Goal: Check status: Check status

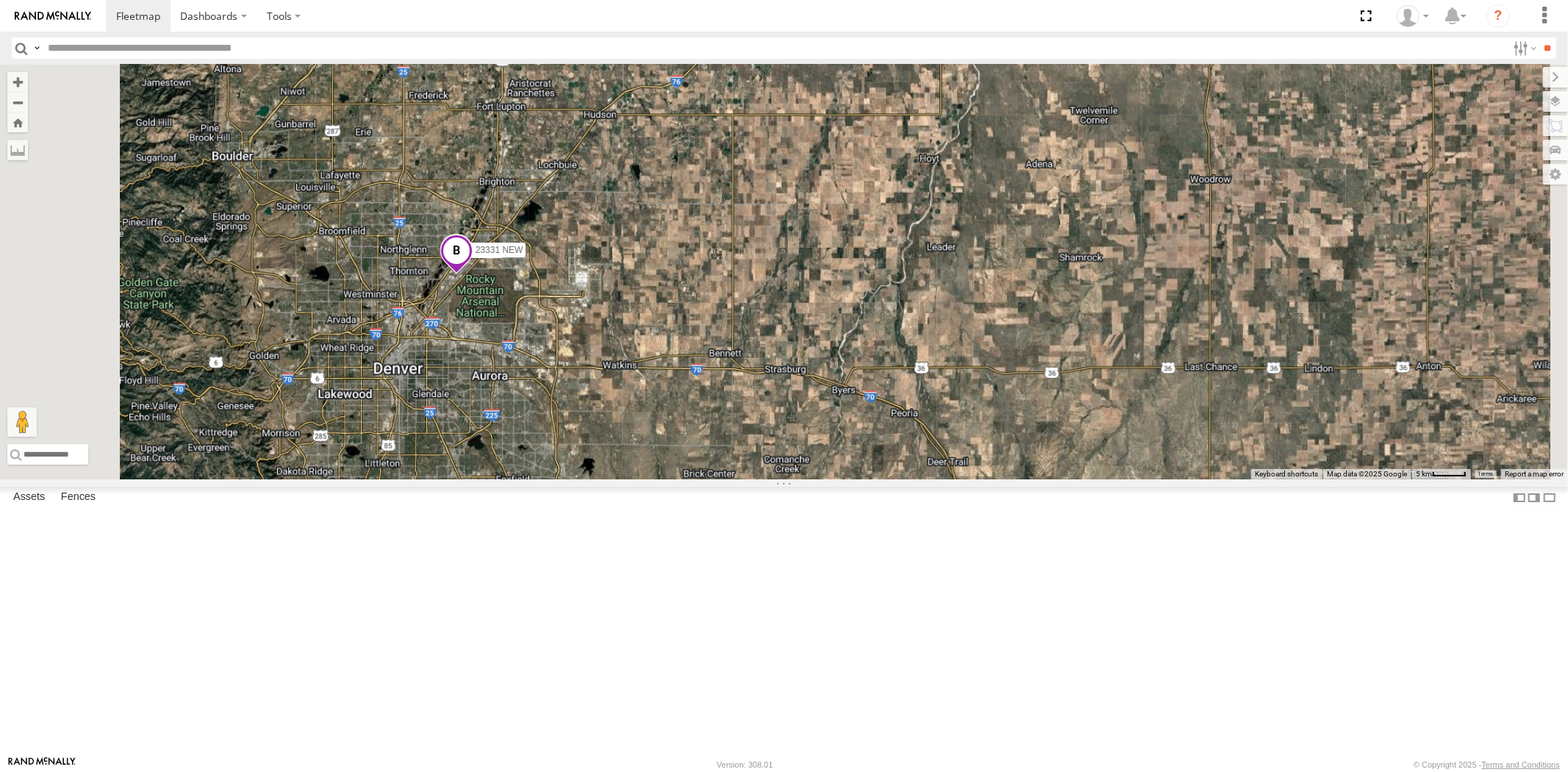
click at [472, 274] on span at bounding box center [455, 254] width 32 height 40
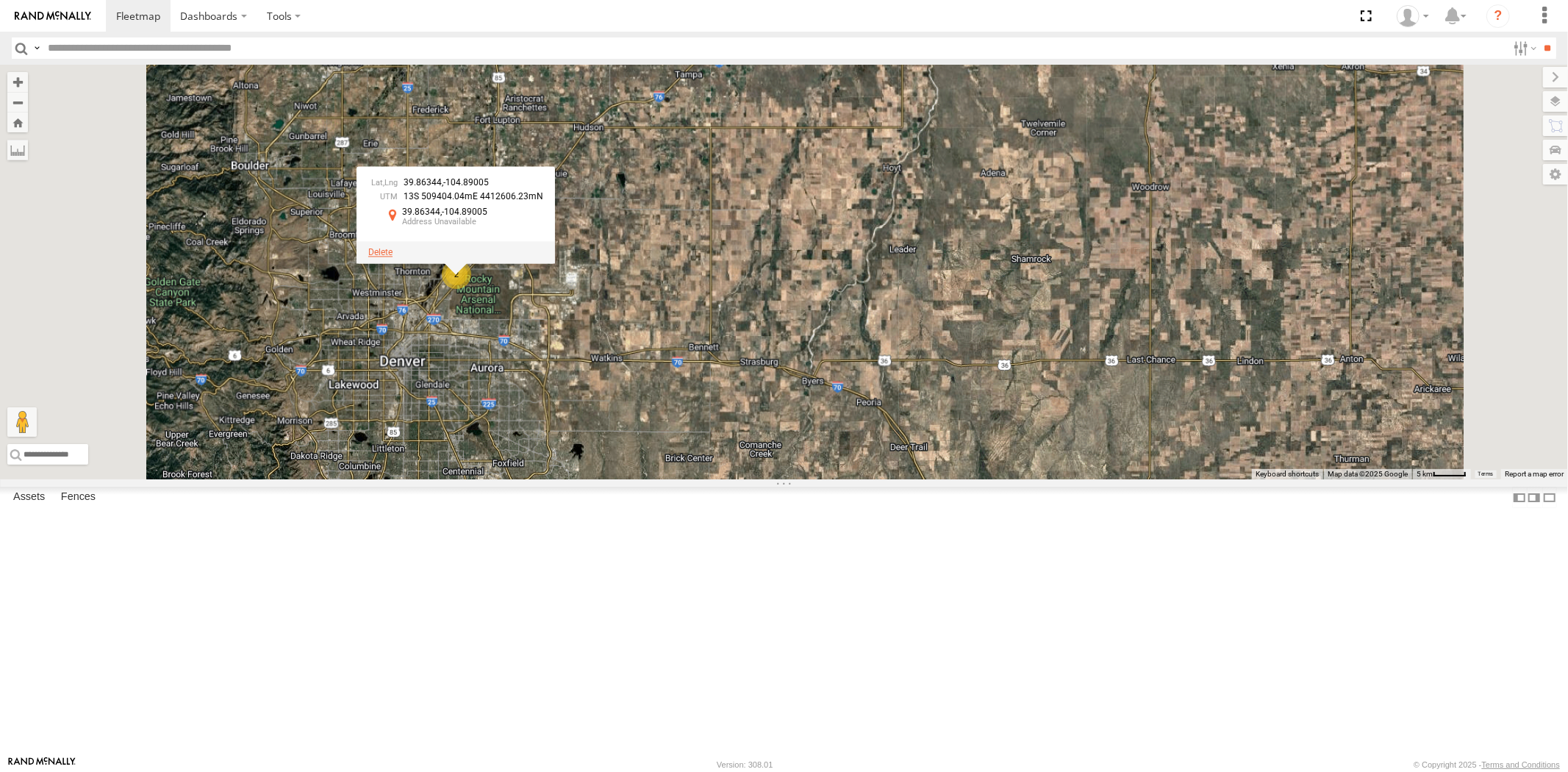
click at [392, 258] on span at bounding box center [380, 252] width 24 height 10
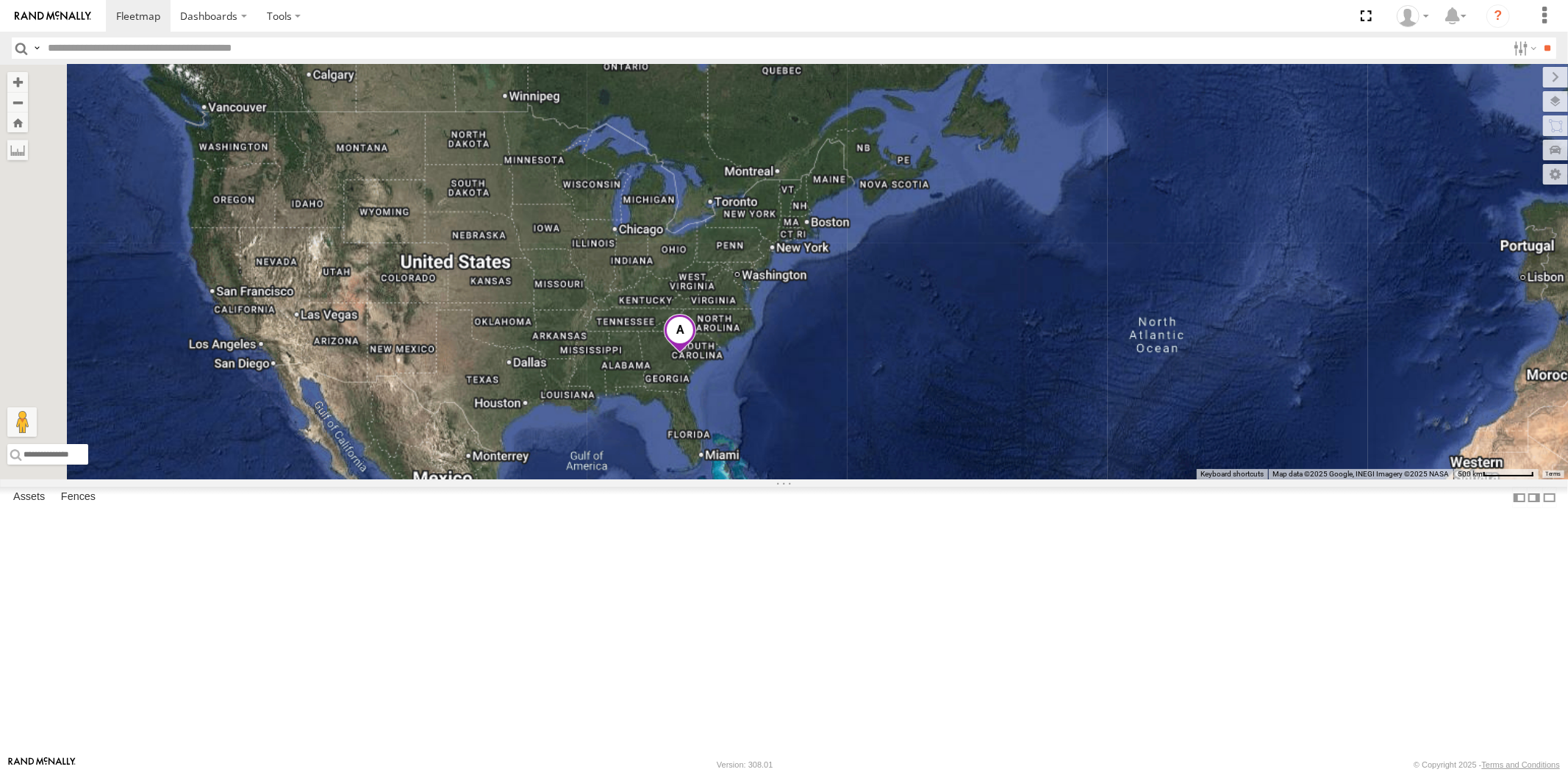
drag, startPoint x: 722, startPoint y: 398, endPoint x: 710, endPoint y: 398, distance: 12.0
click at [716, 398] on div at bounding box center [784, 271] width 1568 height 415
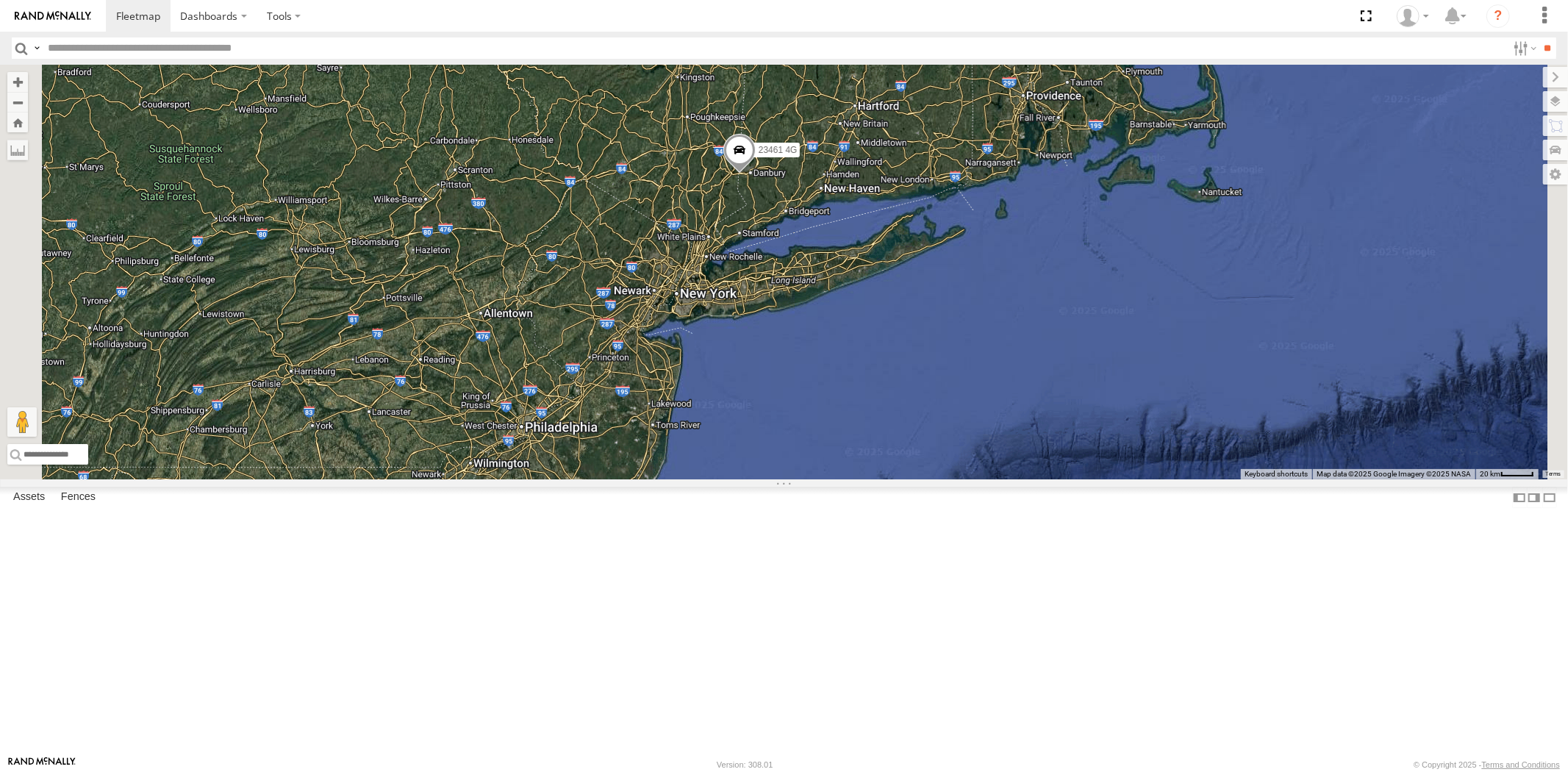
drag, startPoint x: 868, startPoint y: 390, endPoint x: 820, endPoint y: 432, distance: 63.8
click at [820, 434] on div "23207 NEW 23207xx 23460 23480 23460 NEW 23467 4G 23335 4G/Active 23461 4G" at bounding box center [784, 271] width 1568 height 415
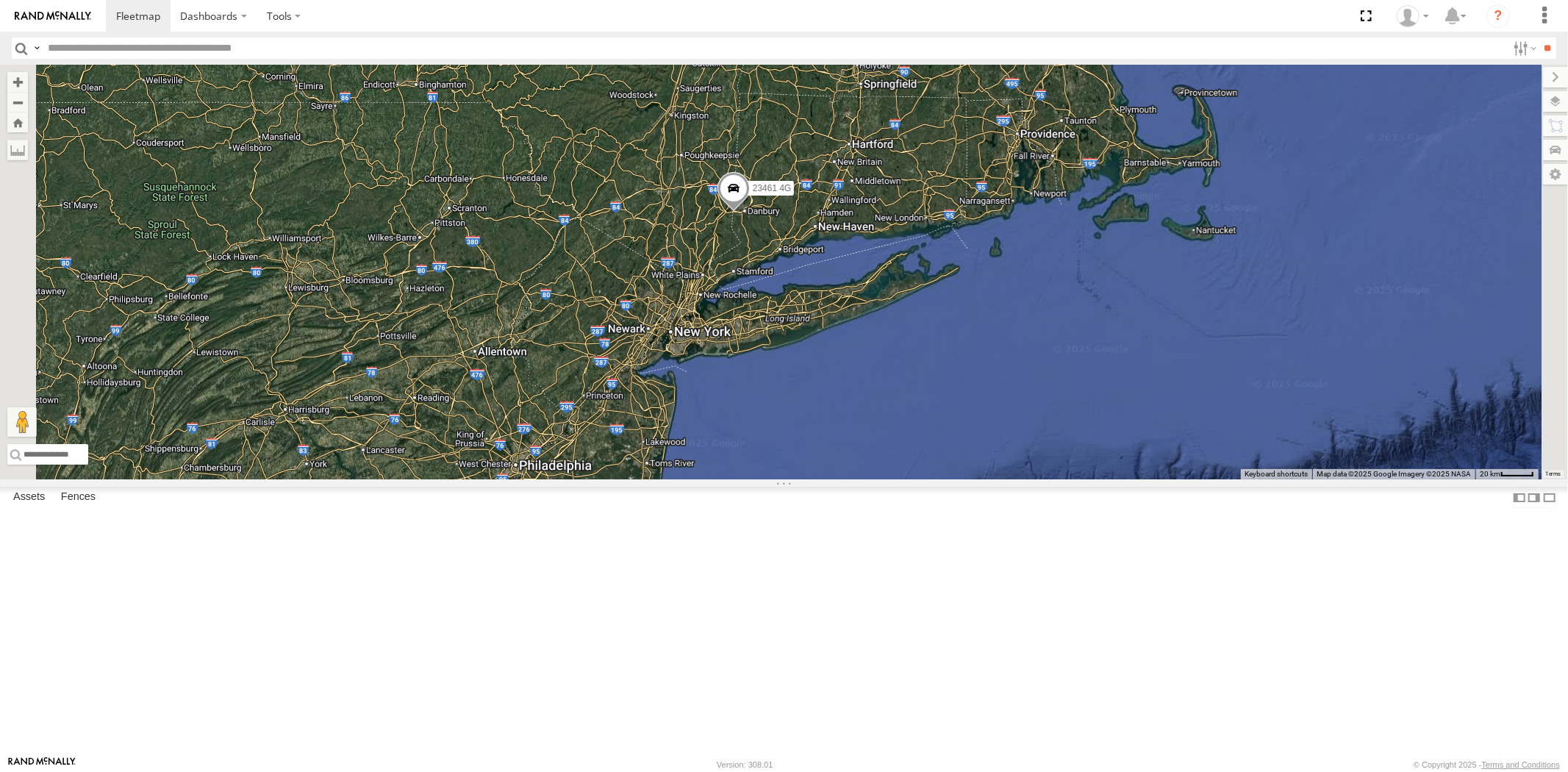
click at [724, 424] on div "23207 NEW 23207xx 23460 23480 23460 NEW 23467 4G 23335 4G/Active 23461 4G" at bounding box center [784, 271] width 1568 height 415
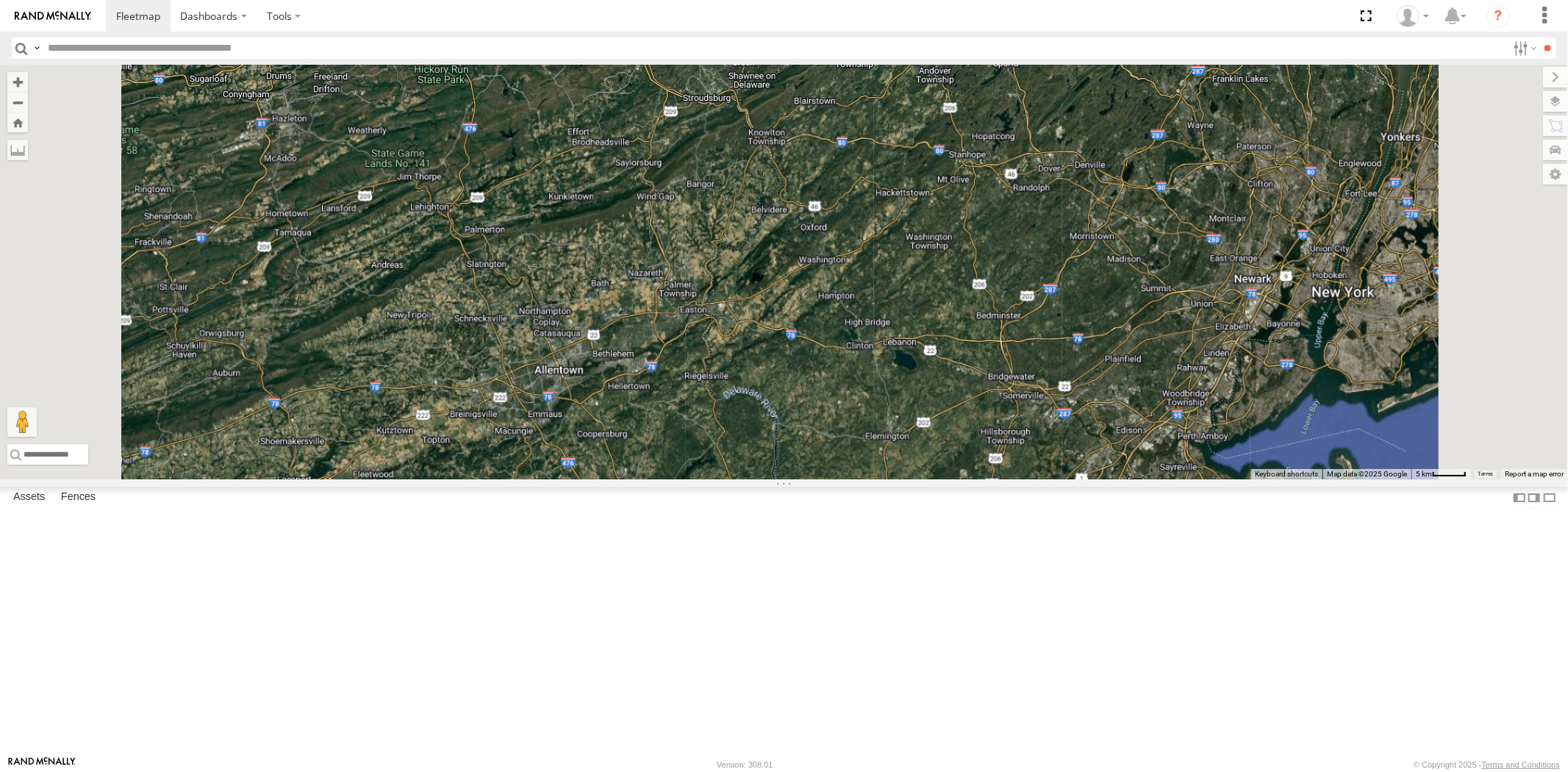
drag, startPoint x: 756, startPoint y: 432, endPoint x: 759, endPoint y: 444, distance: 12.4
click at [758, 443] on div "23207 NEW 23207xx 23460 23480 23460 NEW 23467 4G 23335 4G/Active 23461 4G" at bounding box center [784, 271] width 1568 height 415
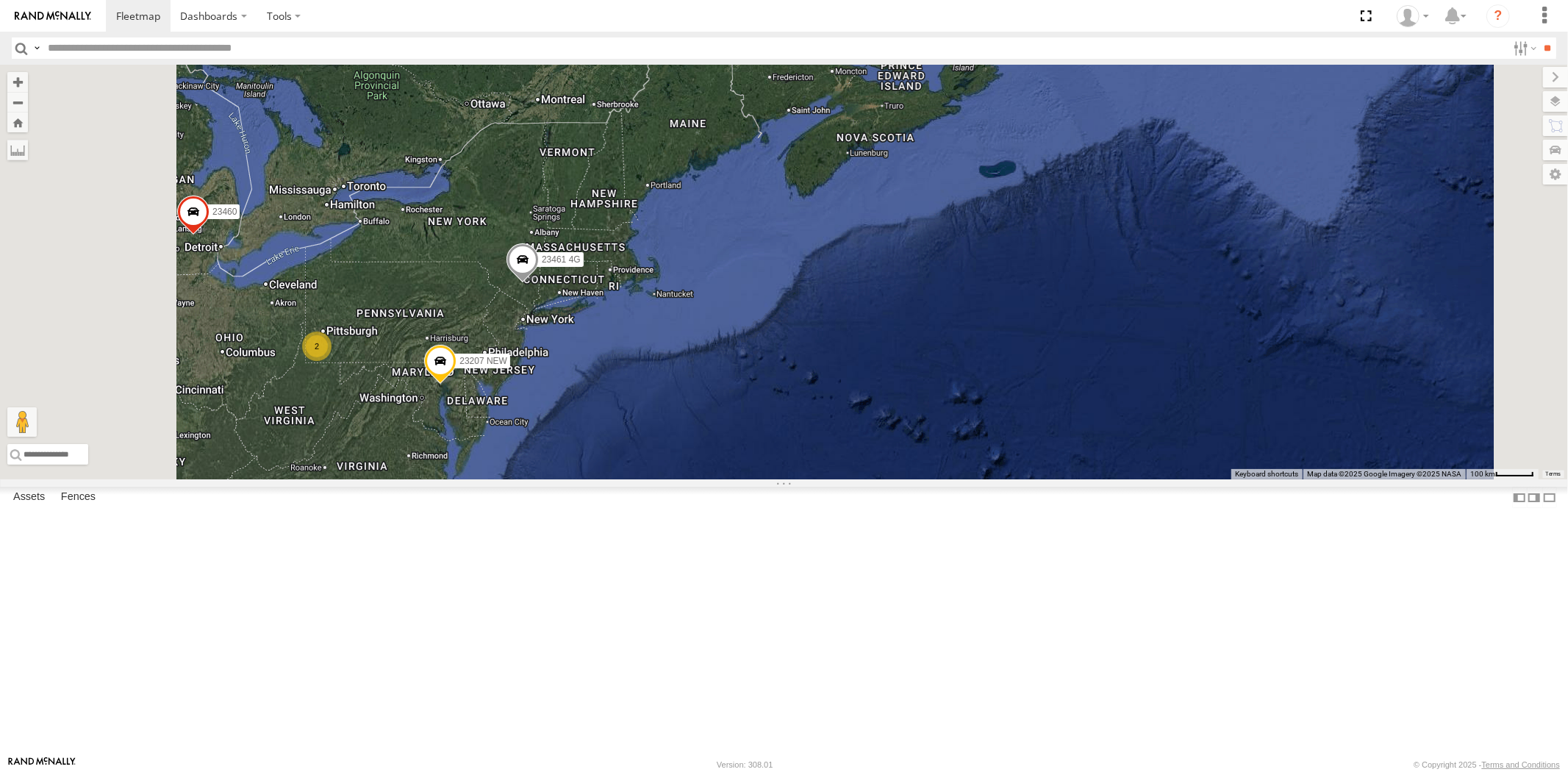
drag, startPoint x: 630, startPoint y: 434, endPoint x: 678, endPoint y: 432, distance: 48.0
click at [664, 432] on div "23207 NEW 23461 4G 5 2 3 23460" at bounding box center [784, 271] width 1568 height 415
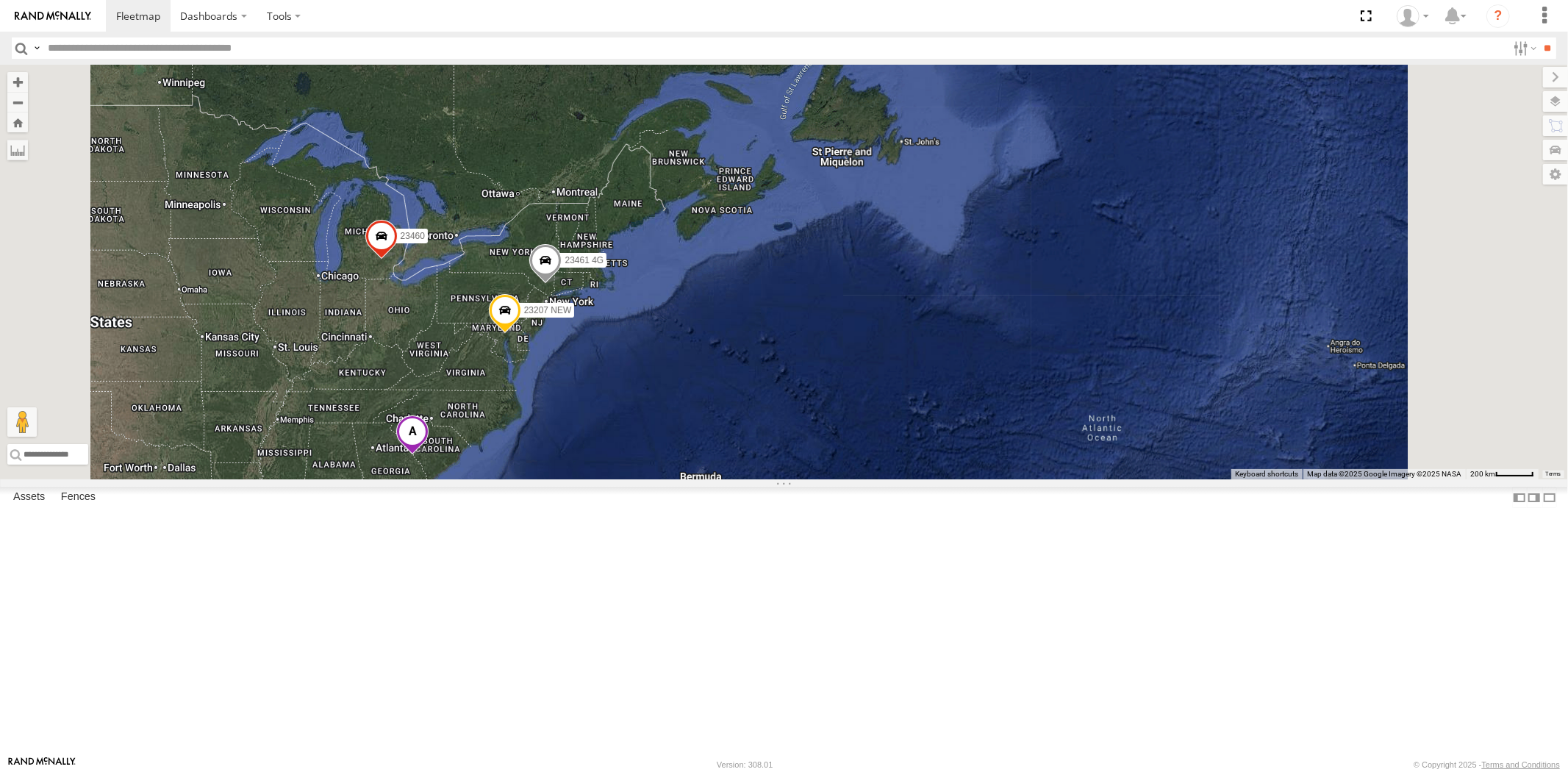
drag, startPoint x: 649, startPoint y: 428, endPoint x: 685, endPoint y: 414, distance: 38.6
click at [682, 414] on div "23207 NEW 23461 4G 23460" at bounding box center [784, 271] width 1568 height 415
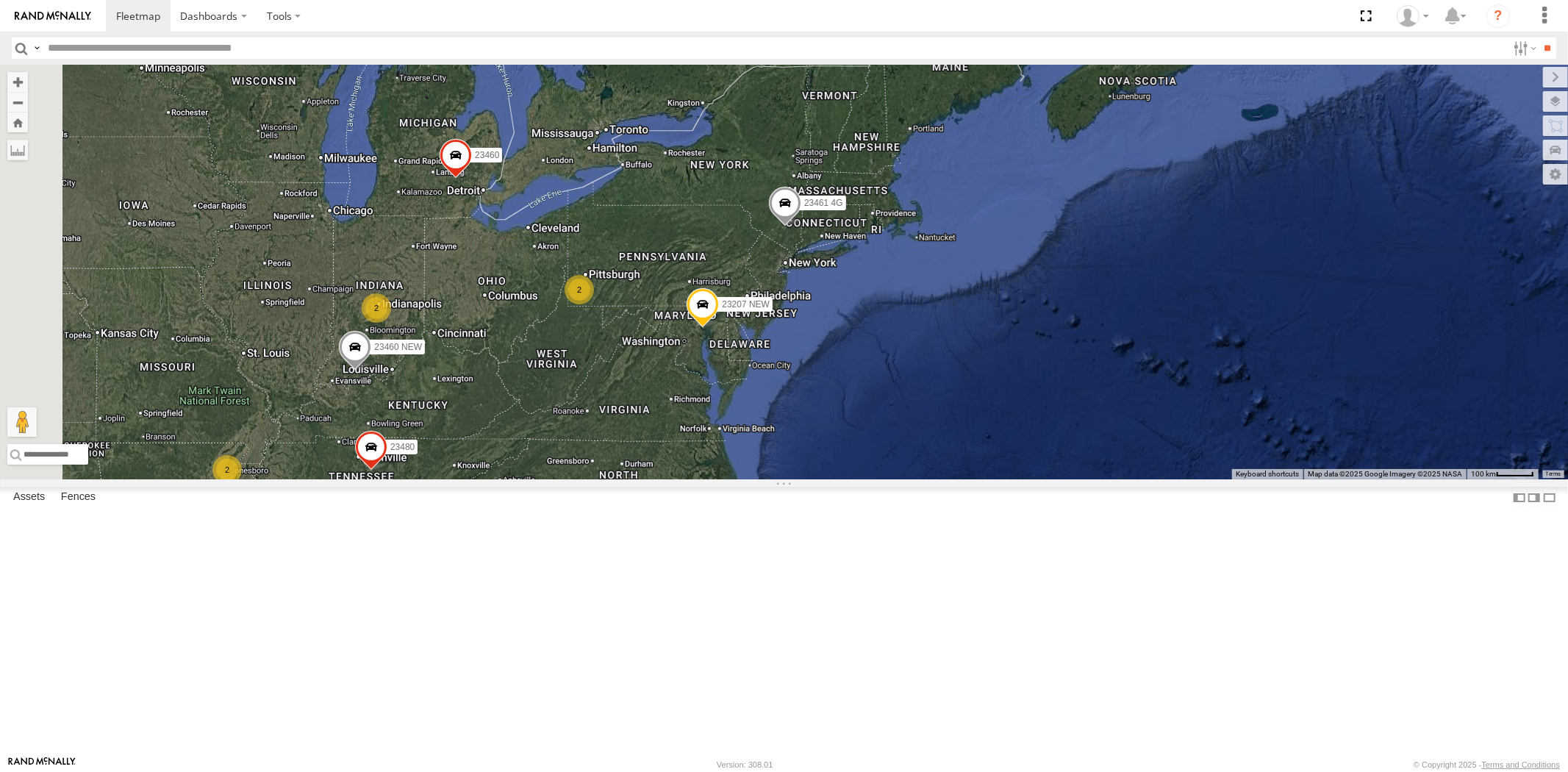
drag, startPoint x: 620, startPoint y: 428, endPoint x: 679, endPoint y: 419, distance: 59.7
click at [678, 419] on div "23207 NEW 23461 4G 23460 23207xx 23480 23460 NEW 5 2 2 2 3 2" at bounding box center [784, 271] width 1568 height 415
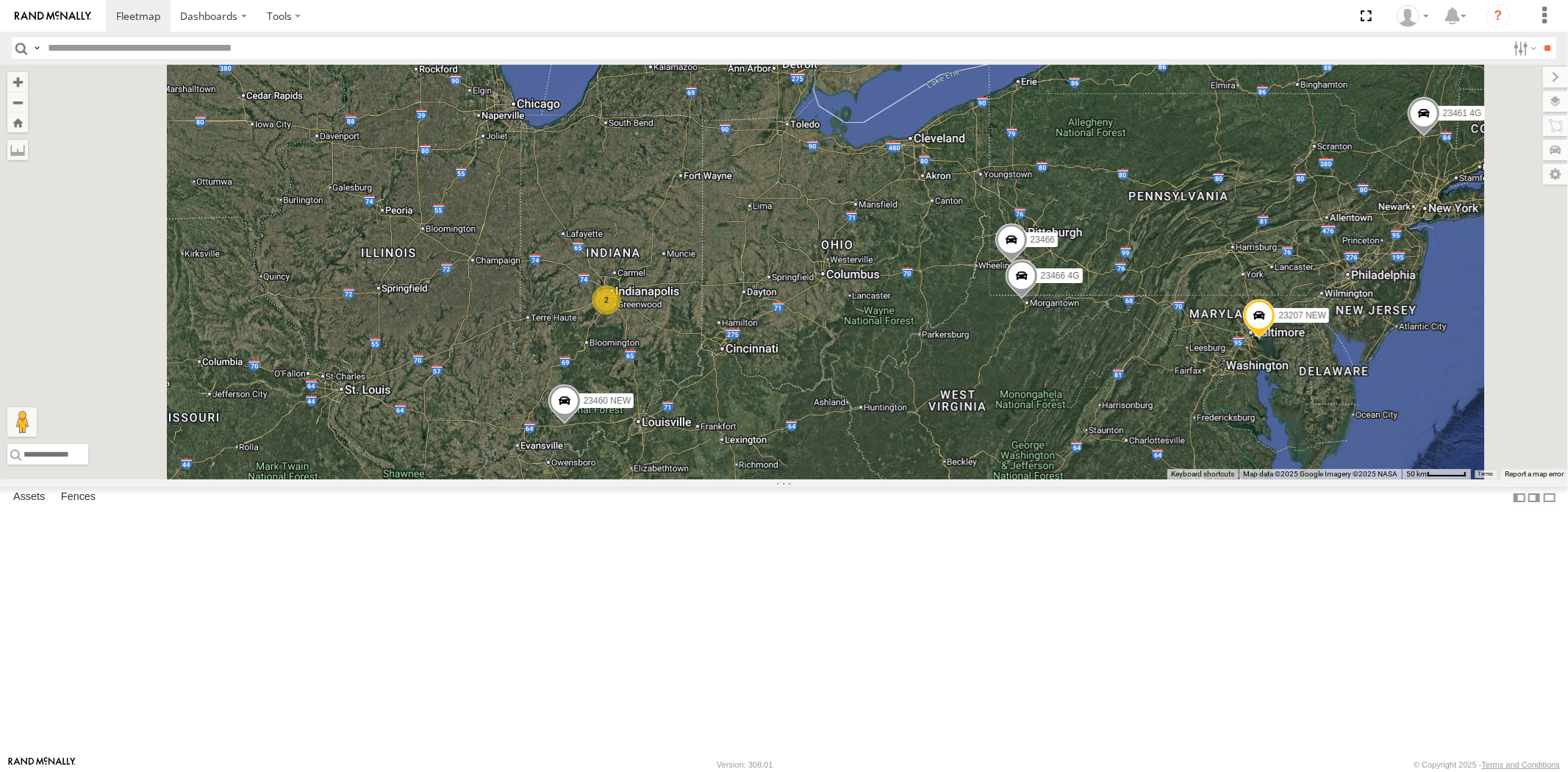
drag, startPoint x: 666, startPoint y: 465, endPoint x: 659, endPoint y: 436, distance: 29.8
click at [660, 437] on div "23207 NEW 23461 4G 23460 23207xx 23480 23460 NEW 2 2 23466 23466 4G" at bounding box center [784, 271] width 1568 height 415
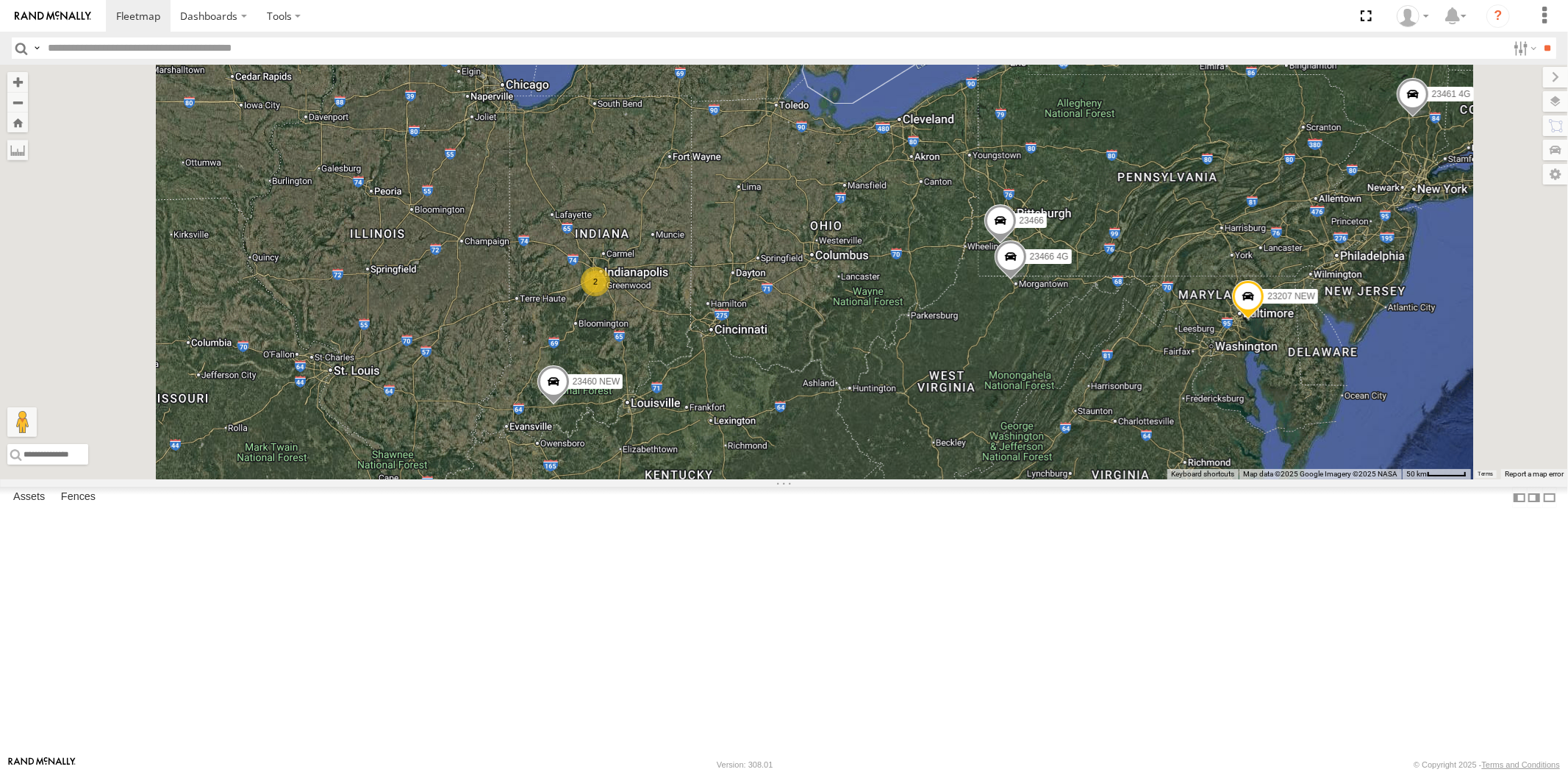
drag, startPoint x: 671, startPoint y: 434, endPoint x: 670, endPoint y: 472, distance: 38.0
click at [670, 472] on div "23207 NEW 23461 4G 23460 23207xx 23480 23460 NEW 2 2 23466 23466 4G" at bounding box center [784, 271] width 1568 height 415
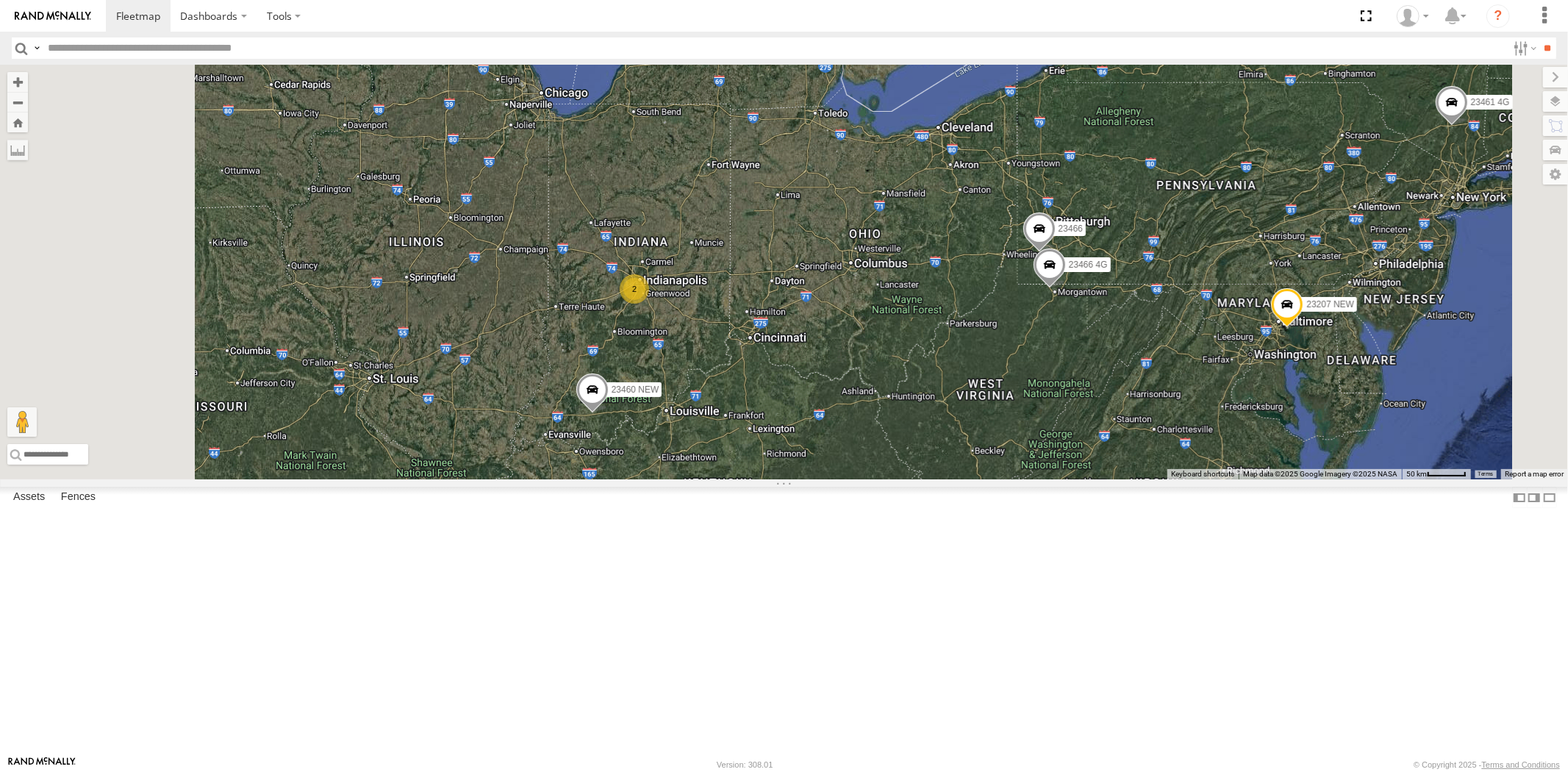
drag, startPoint x: 636, startPoint y: 450, endPoint x: 675, endPoint y: 449, distance: 39.0
click at [675, 449] on div "23207 NEW 23461 4G 23460 23207xx 23480 23460 NEW 2 2 23466 23466 4G" at bounding box center [784, 271] width 1568 height 415
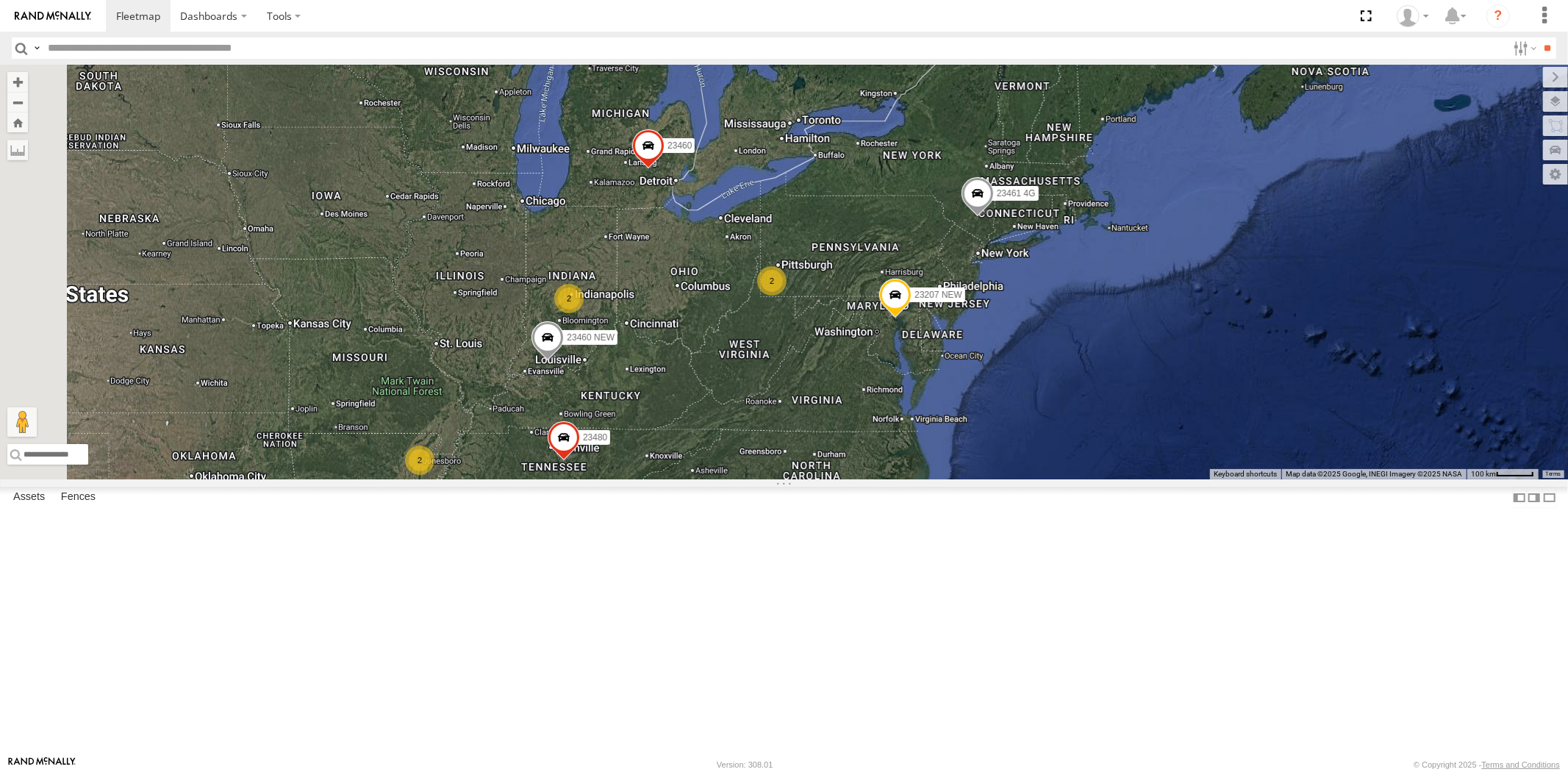
click at [691, 452] on div "23207 NEW 23461 4G 23460 23207xx 23480 23460 NEW 5 2 2 2 3 2 2" at bounding box center [784, 271] width 1568 height 415
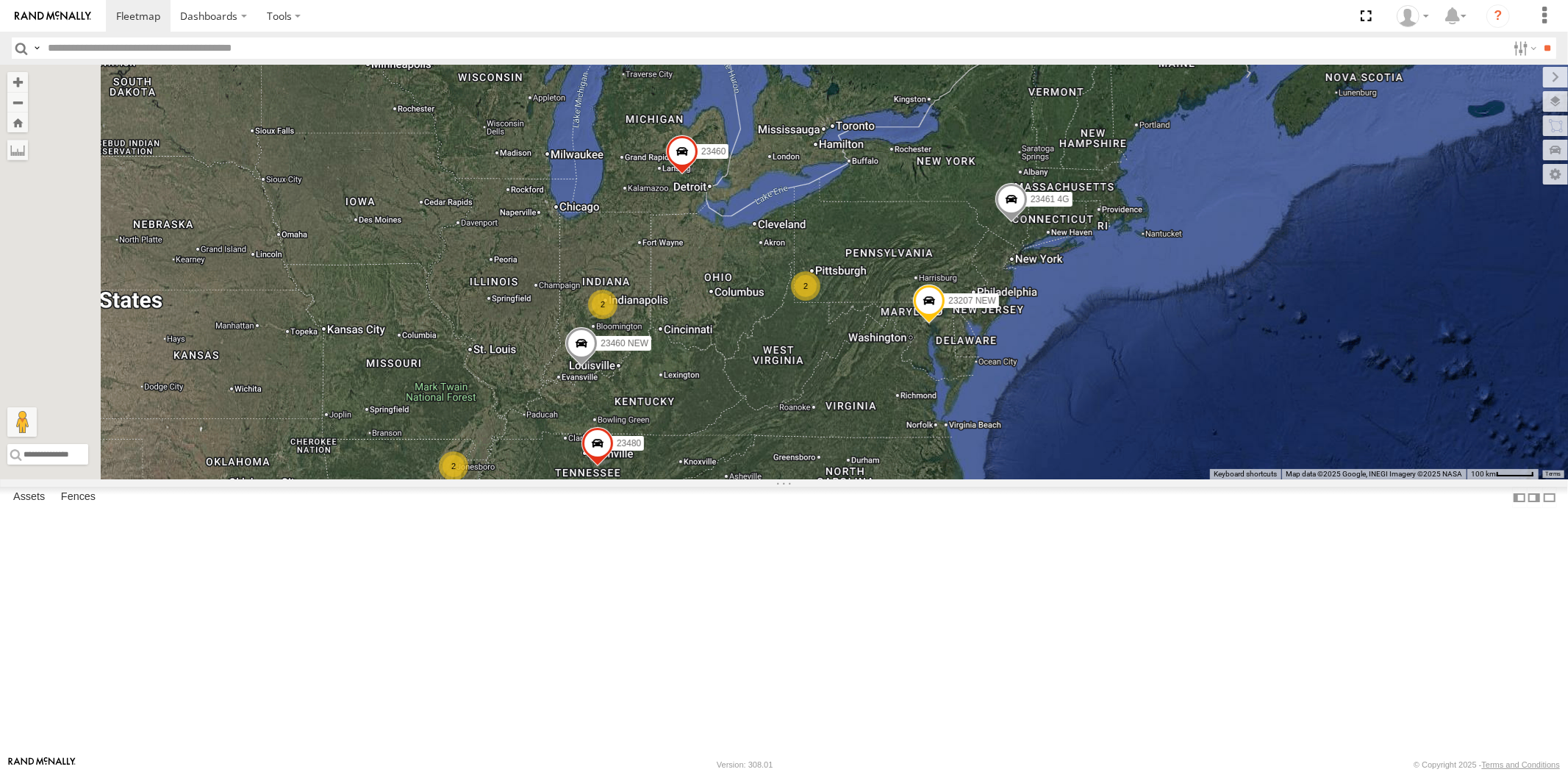
drag, startPoint x: 703, startPoint y: 468, endPoint x: 747, endPoint y: 461, distance: 44.6
click at [748, 461] on div "23207 NEW 23461 4G 23460 23207xx 23480 23460 NEW 5 2 2 2 3 2 2" at bounding box center [784, 271] width 1568 height 415
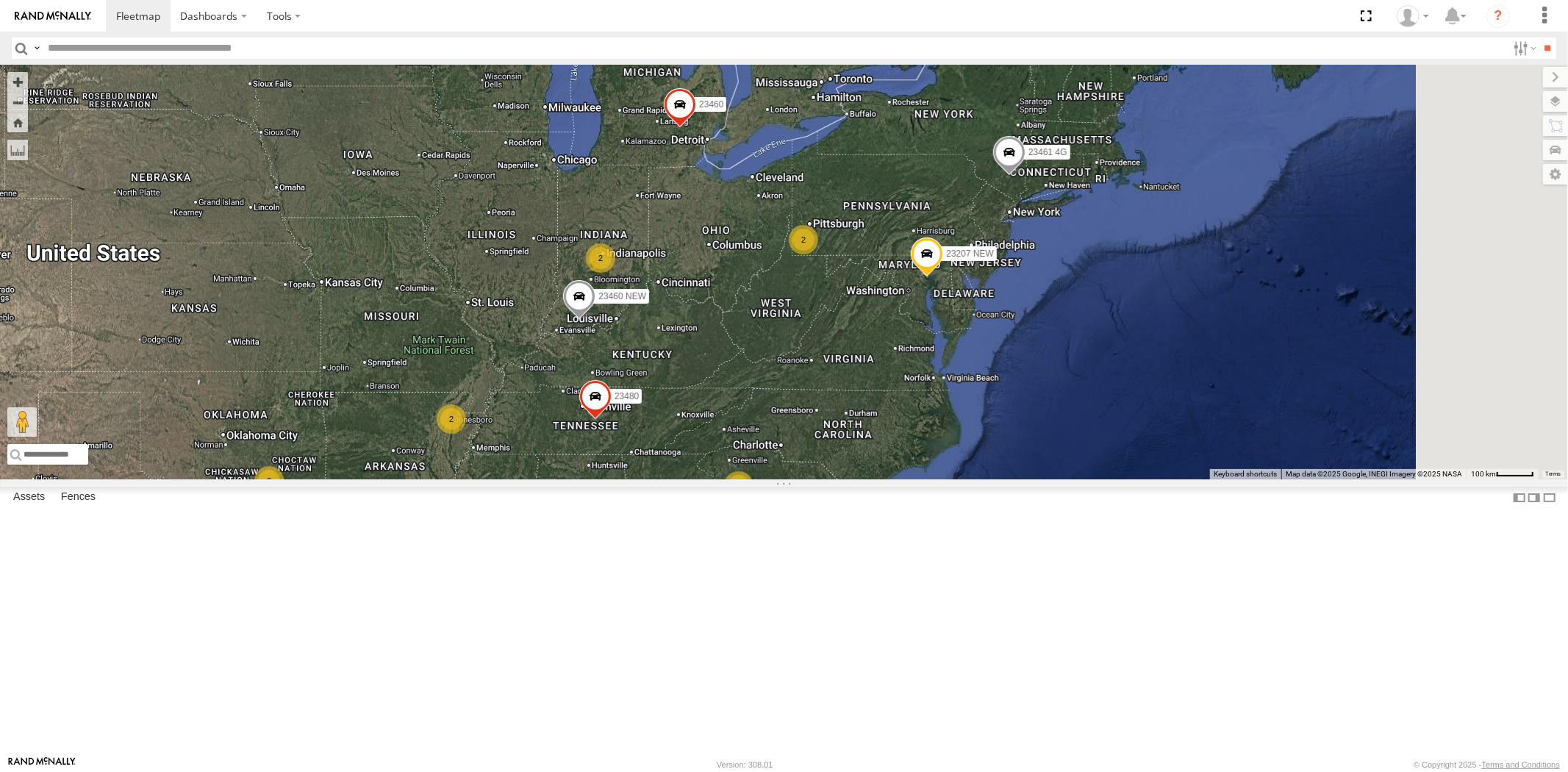
click at [866, 464] on div "23207 NEW 23461 4G 23460 23207xx 23480 23460 NEW 23474 5 2 2 2 3 2 2" at bounding box center [784, 271] width 1568 height 415
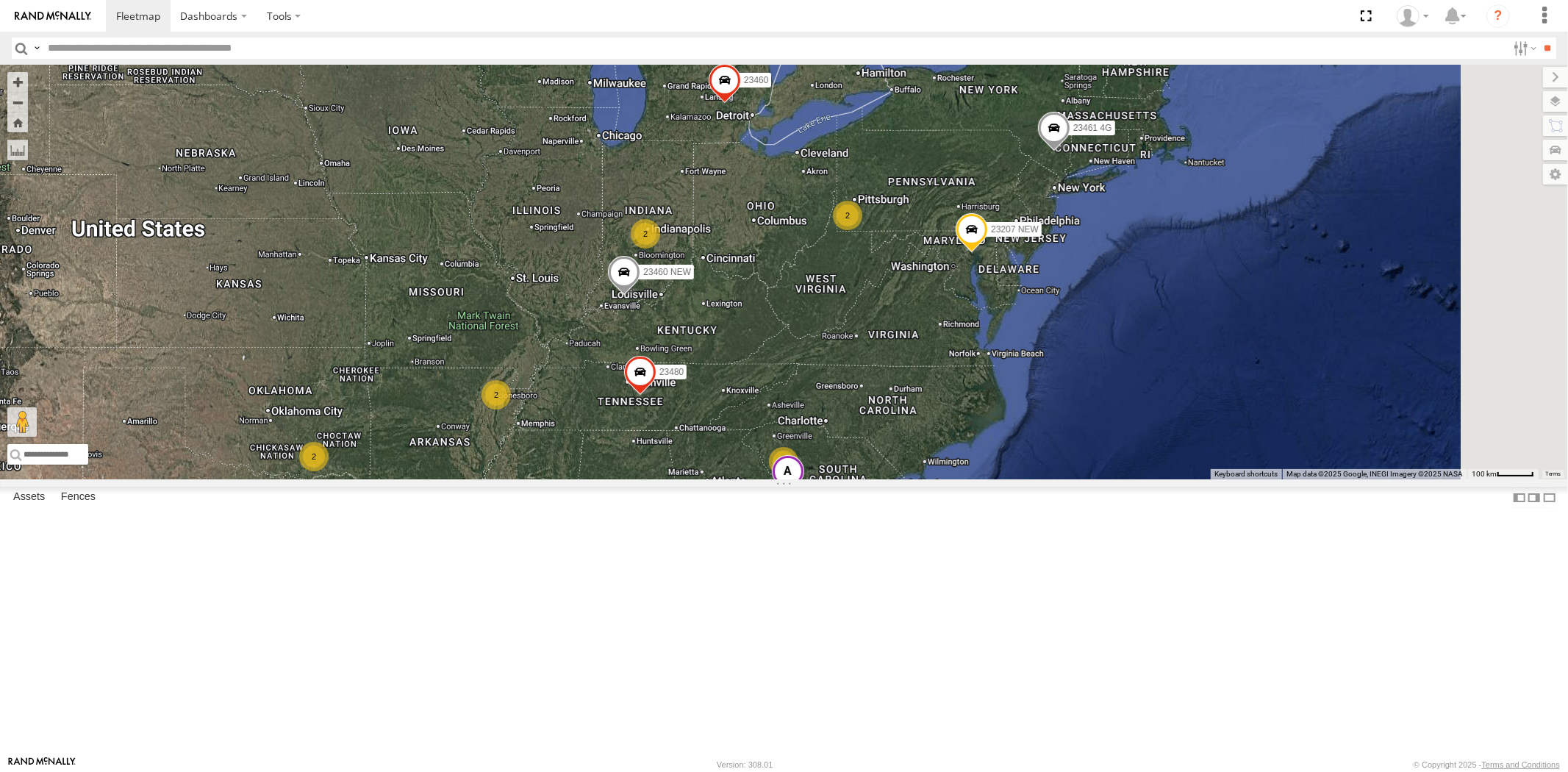
drag, startPoint x: 812, startPoint y: 468, endPoint x: 851, endPoint y: 468, distance: 39.0
click at [854, 468] on div "23207 NEW 23461 4G 23460 23207xx 23480 23460 NEW 23474 5 2 2 2 3 2 2 23335 4G/A…" at bounding box center [784, 271] width 1568 height 415
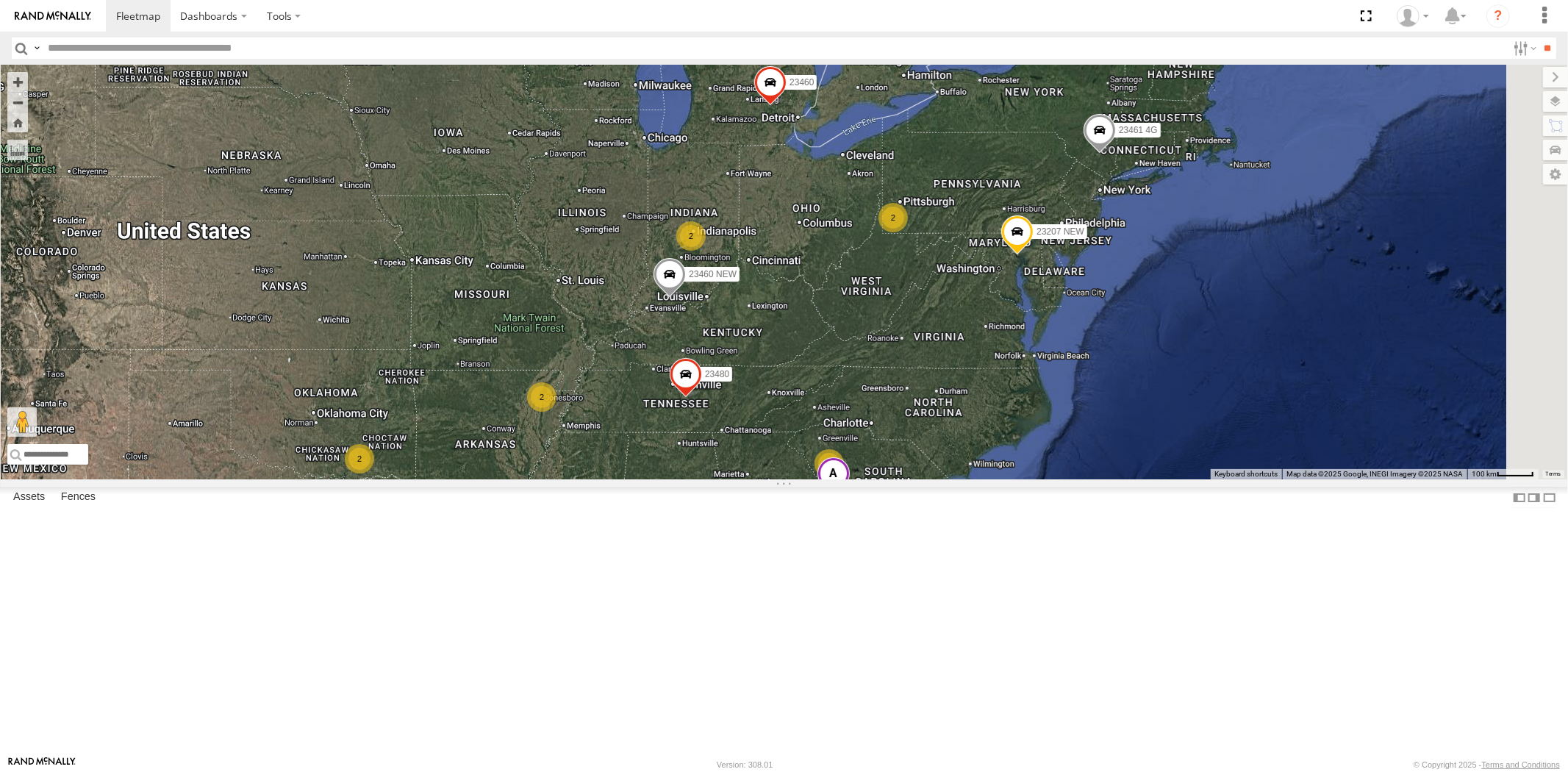
drag, startPoint x: 823, startPoint y: 465, endPoint x: 854, endPoint y: 468, distance: 31.1
click at [854, 468] on div "23207 NEW 23461 4G 23460 23207xx 23480 23460 NEW 23474 5 2 2 2 3 2 2 23335 4G/A…" at bounding box center [784, 271] width 1568 height 415
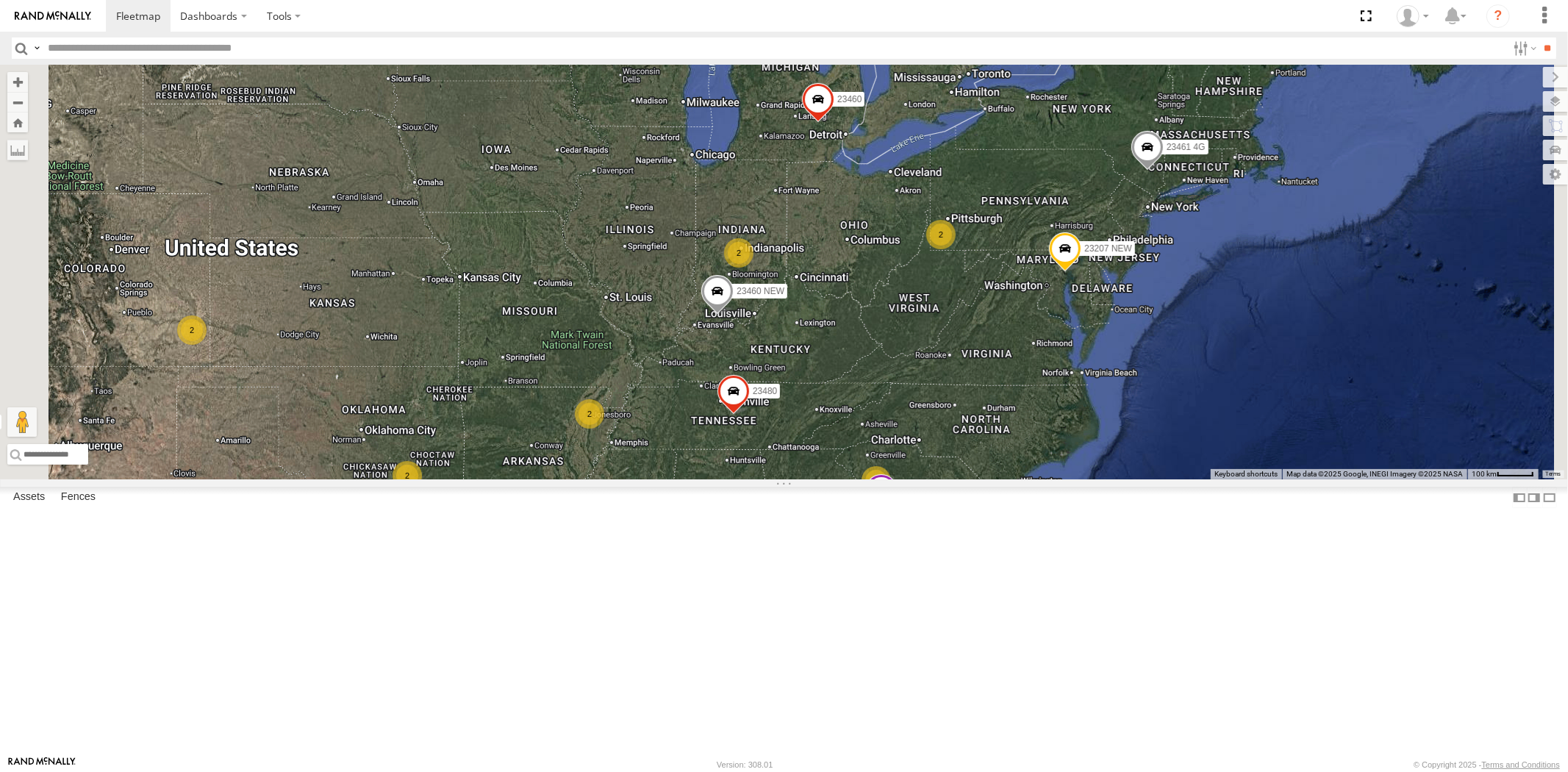
drag, startPoint x: 851, startPoint y: 465, endPoint x: 840, endPoint y: 493, distance: 30.1
click at [840, 479] on div "23207 NEW 23461 4G 23460 23207xx 23480 23460 NEW 23474 5 2 2 2 3 2 2 23335 4G/A…" at bounding box center [784, 271] width 1568 height 415
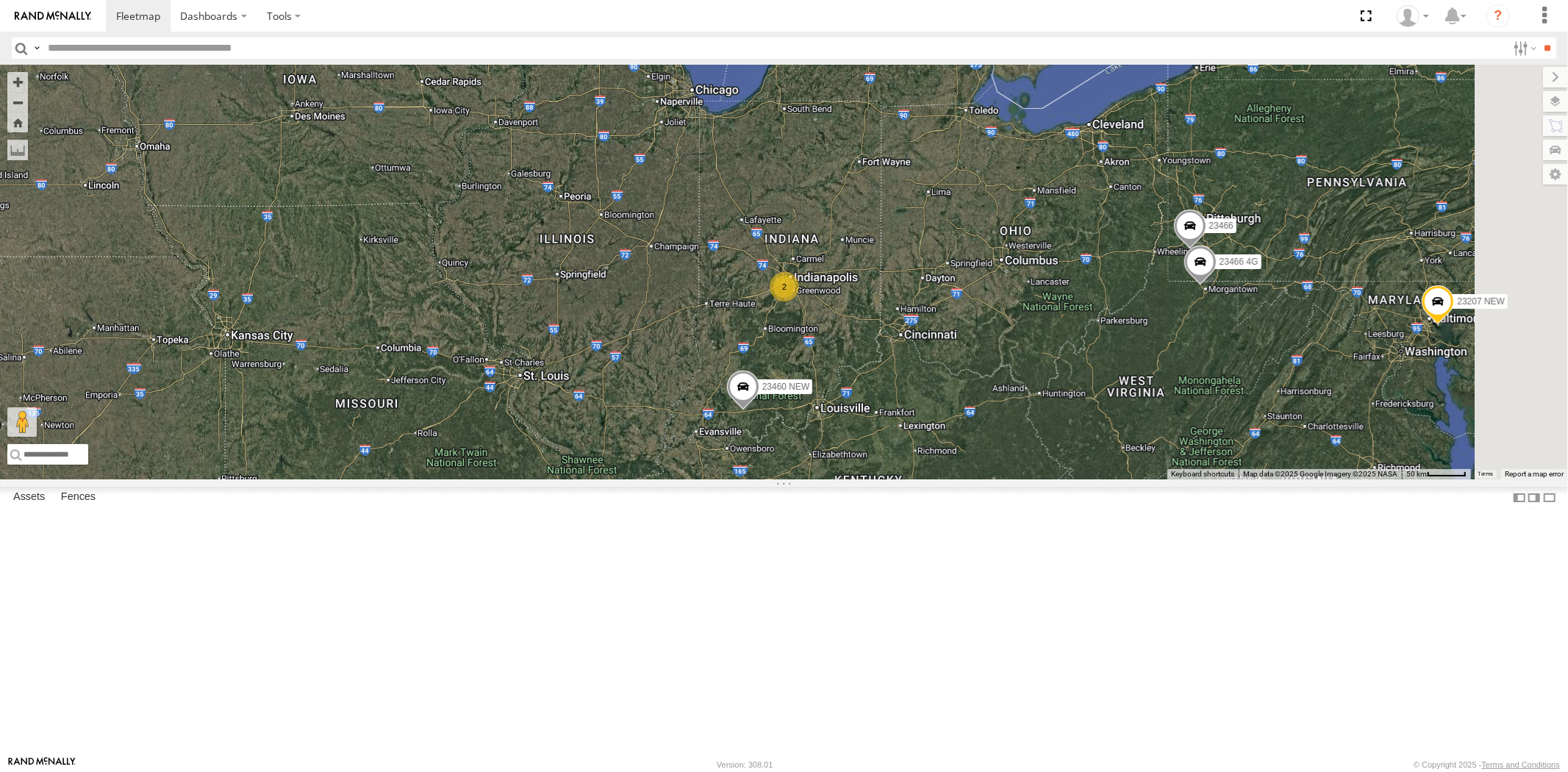
drag, startPoint x: 836, startPoint y: 414, endPoint x: 789, endPoint y: 457, distance: 63.7
click at [789, 457] on div "23207 NEW 23461 4G 23460 23207xx 23480 23460 NEW 23474 23335 4G/Active 2 2 2346…" at bounding box center [784, 271] width 1568 height 415
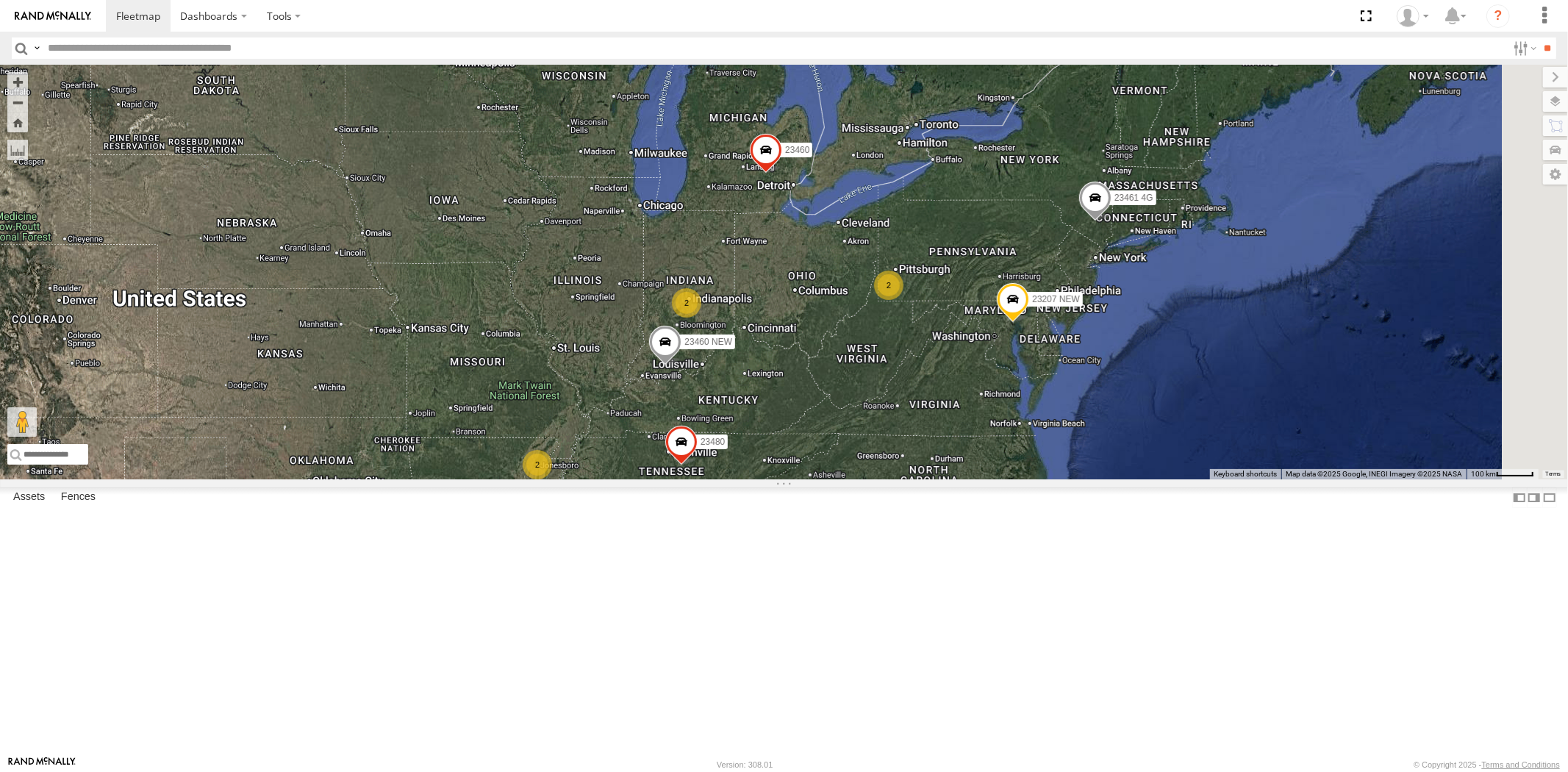
click at [768, 425] on div "23207 NEW 23461 4G 23460 23207xx 23480 23460 NEW 23474 23335 4G/Active 5 2 2 2 …" at bounding box center [784, 271] width 1568 height 415
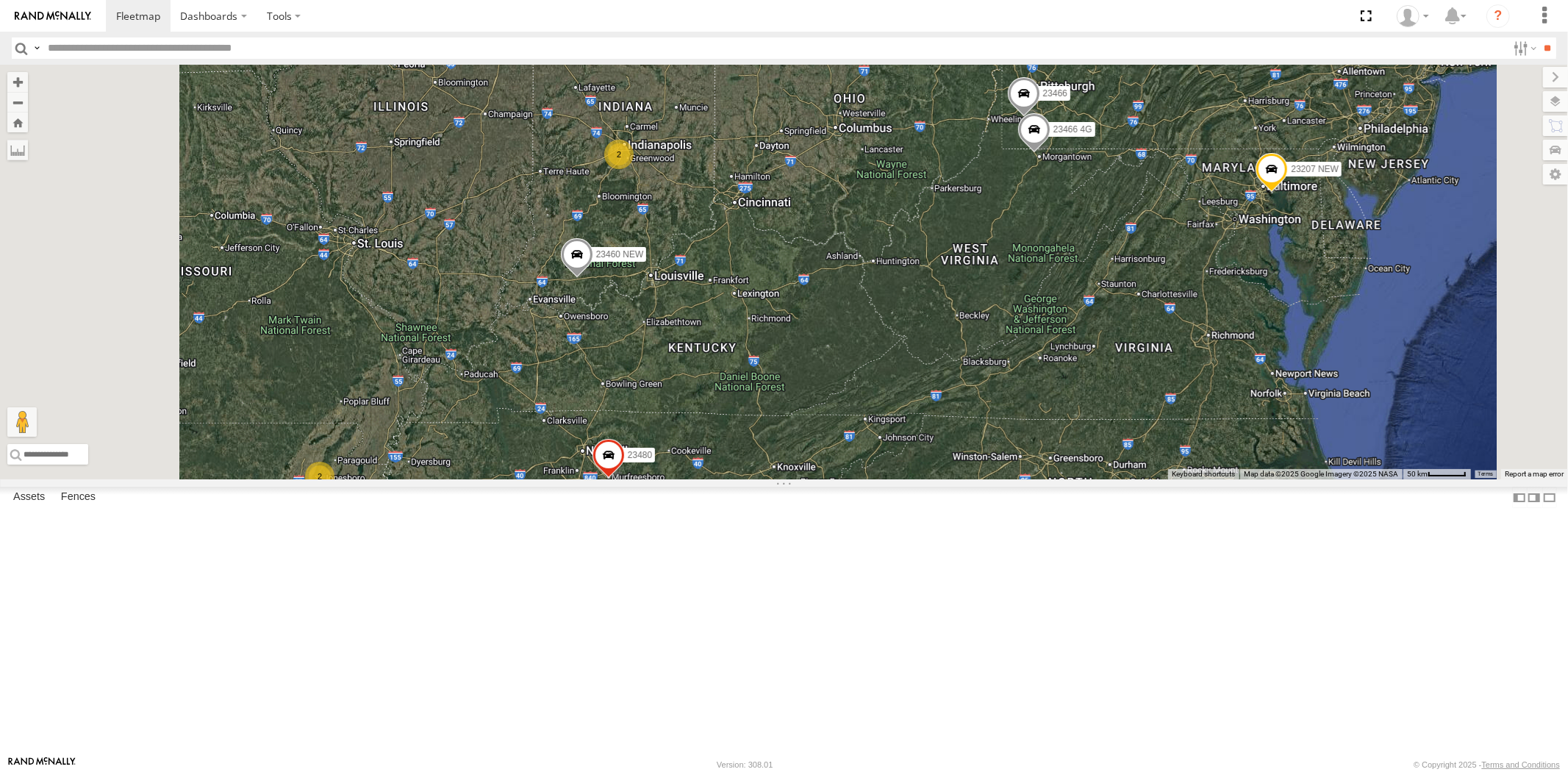
drag, startPoint x: 906, startPoint y: 444, endPoint x: 860, endPoint y: 501, distance: 73.2
click at [860, 479] on div "23207 NEW 23461 4G 23460 23207xx 23480 23460 NEW 23474 23335 4G/Active 2 2 2346…" at bounding box center [784, 271] width 1568 height 415
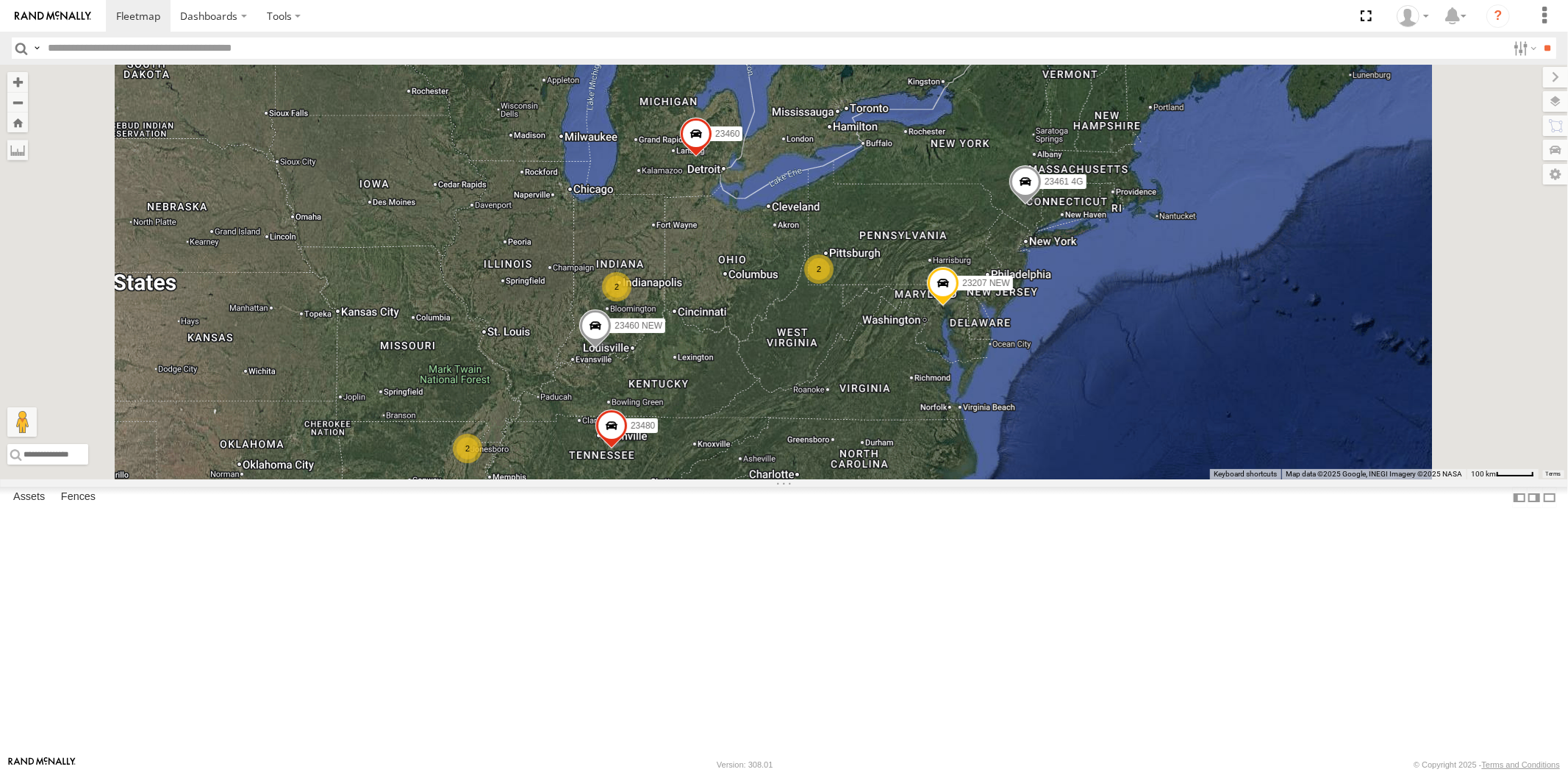
drag, startPoint x: 844, startPoint y: 504, endPoint x: 856, endPoint y: 484, distance: 23.3
click at [856, 479] on div "23207 NEW 23461 4G 23460 23207xx 23480 23460 NEW 23474 23335 4G/Active 5 2 2 2 …" at bounding box center [784, 271] width 1568 height 415
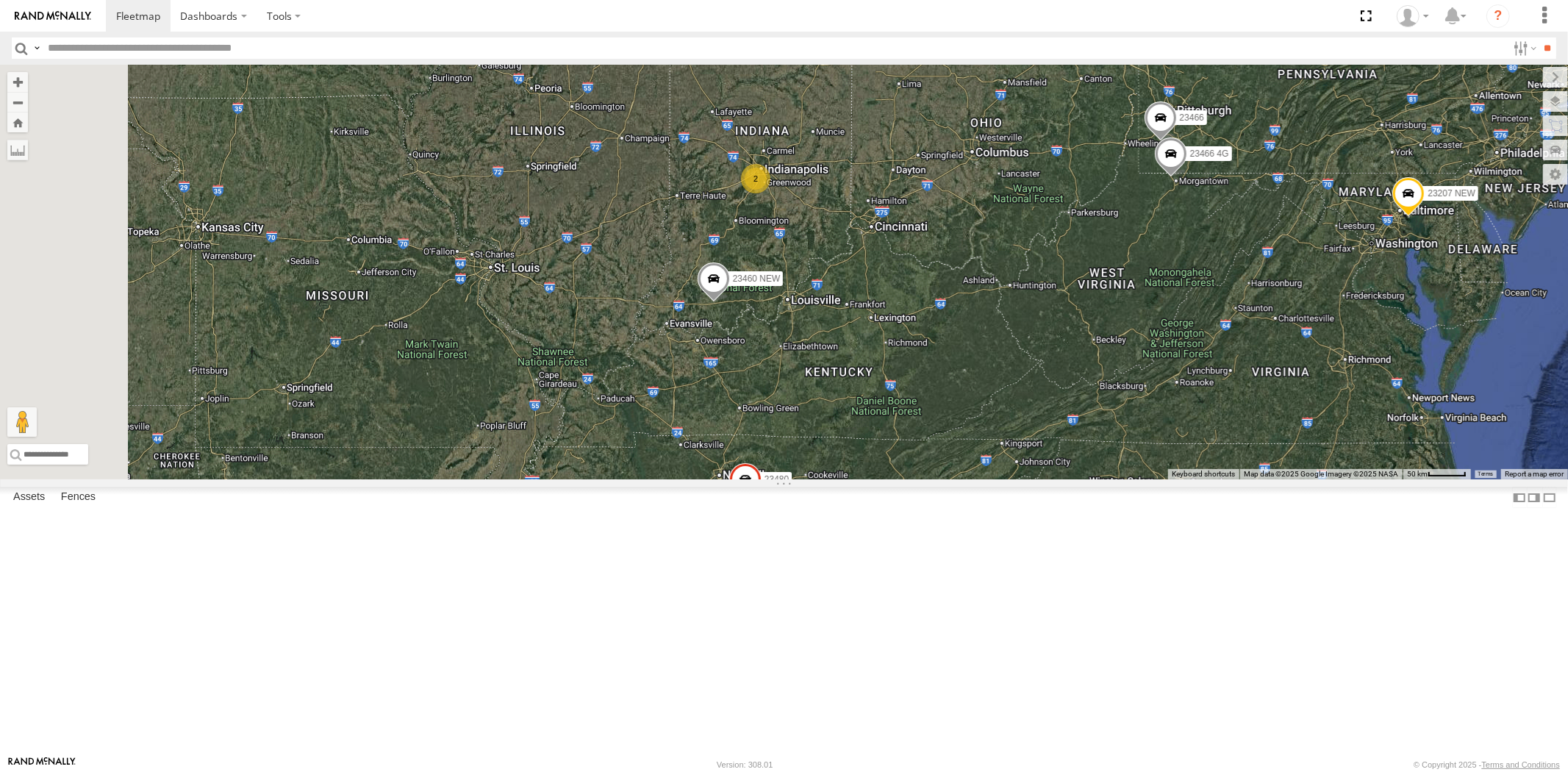
drag, startPoint x: 776, startPoint y: 493, endPoint x: 897, endPoint y: 512, distance: 122.5
click at [897, 479] on div "23207 NEW 23461 4G 23460 23207xx 23480 23460 NEW 23474 23335 4G/Active 2 2 2346…" at bounding box center [784, 271] width 1568 height 415
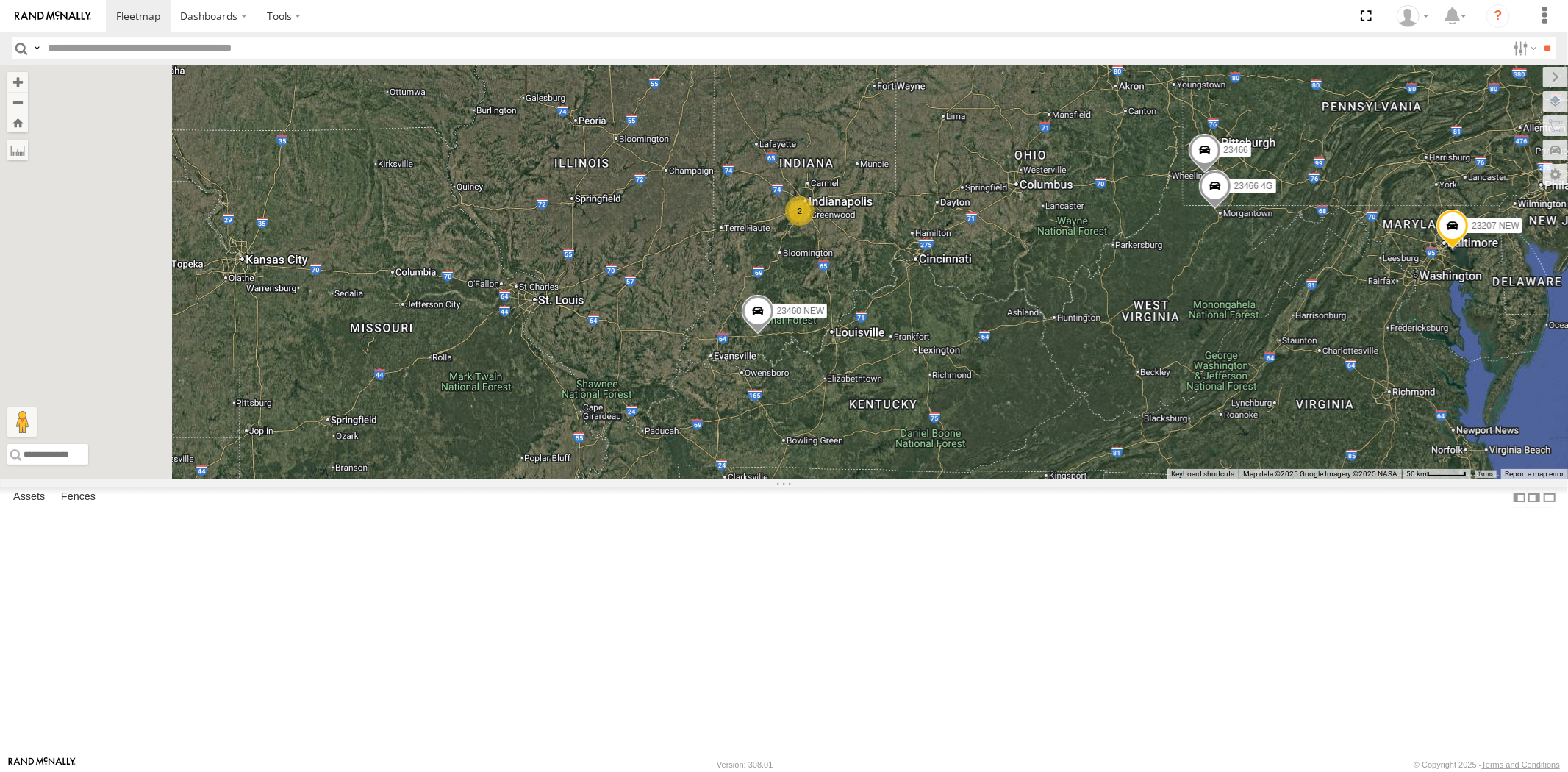
drag, startPoint x: 772, startPoint y: 480, endPoint x: 823, endPoint y: 515, distance: 61.9
click at [823, 479] on div "23207 NEW 23461 4G 23460 23207xx 23480 23460 NEW 23474 23335 4G/Active 2 2 2346…" at bounding box center [784, 271] width 1568 height 415
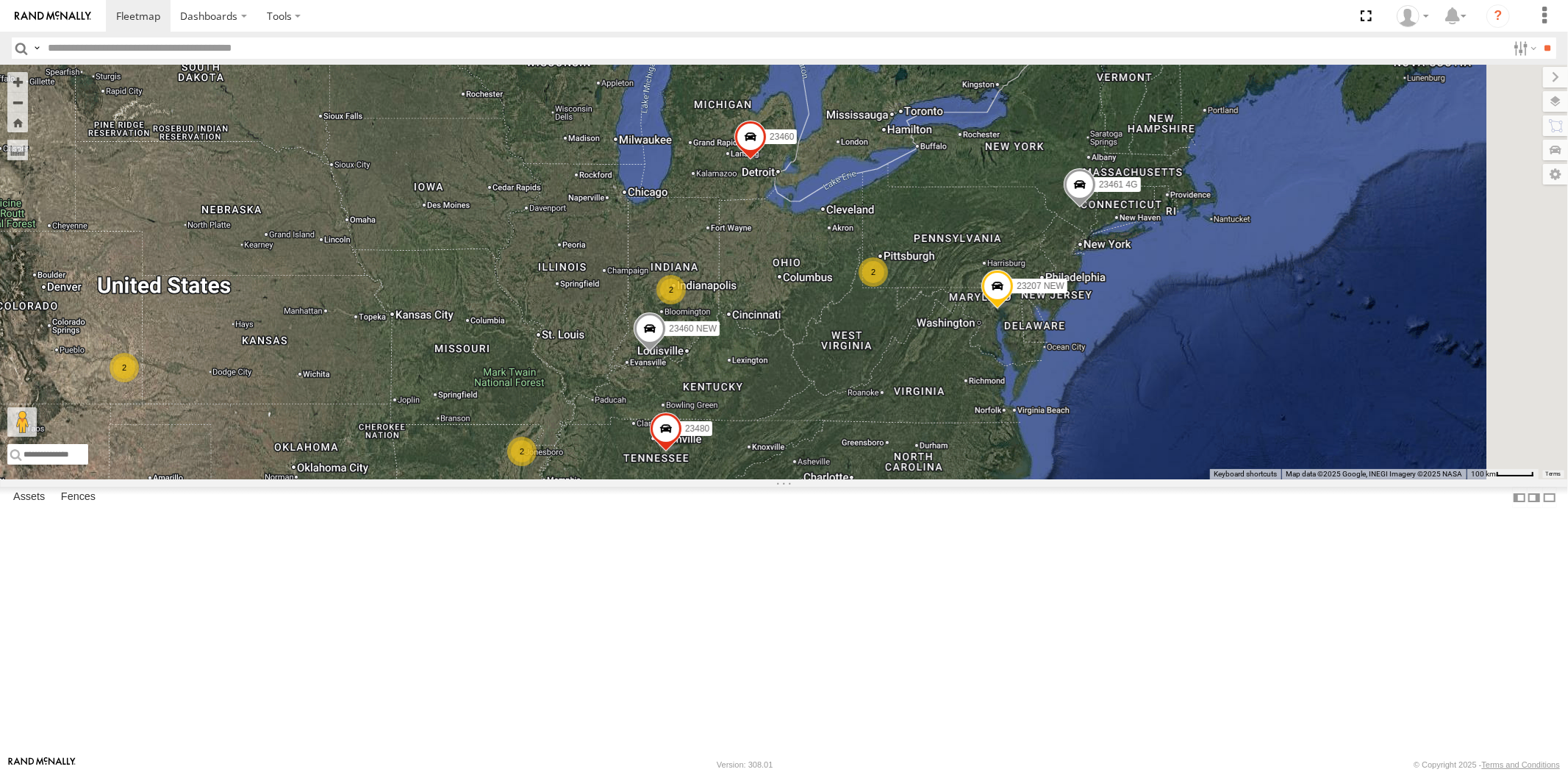
drag, startPoint x: 1034, startPoint y: 489, endPoint x: 977, endPoint y: 487, distance: 57.0
click at [981, 479] on div "23207 NEW 23461 4G 23460 23207xx 23480 23460 NEW 23474 23335 4G/Active 5 2 2 2 …" at bounding box center [784, 271] width 1568 height 415
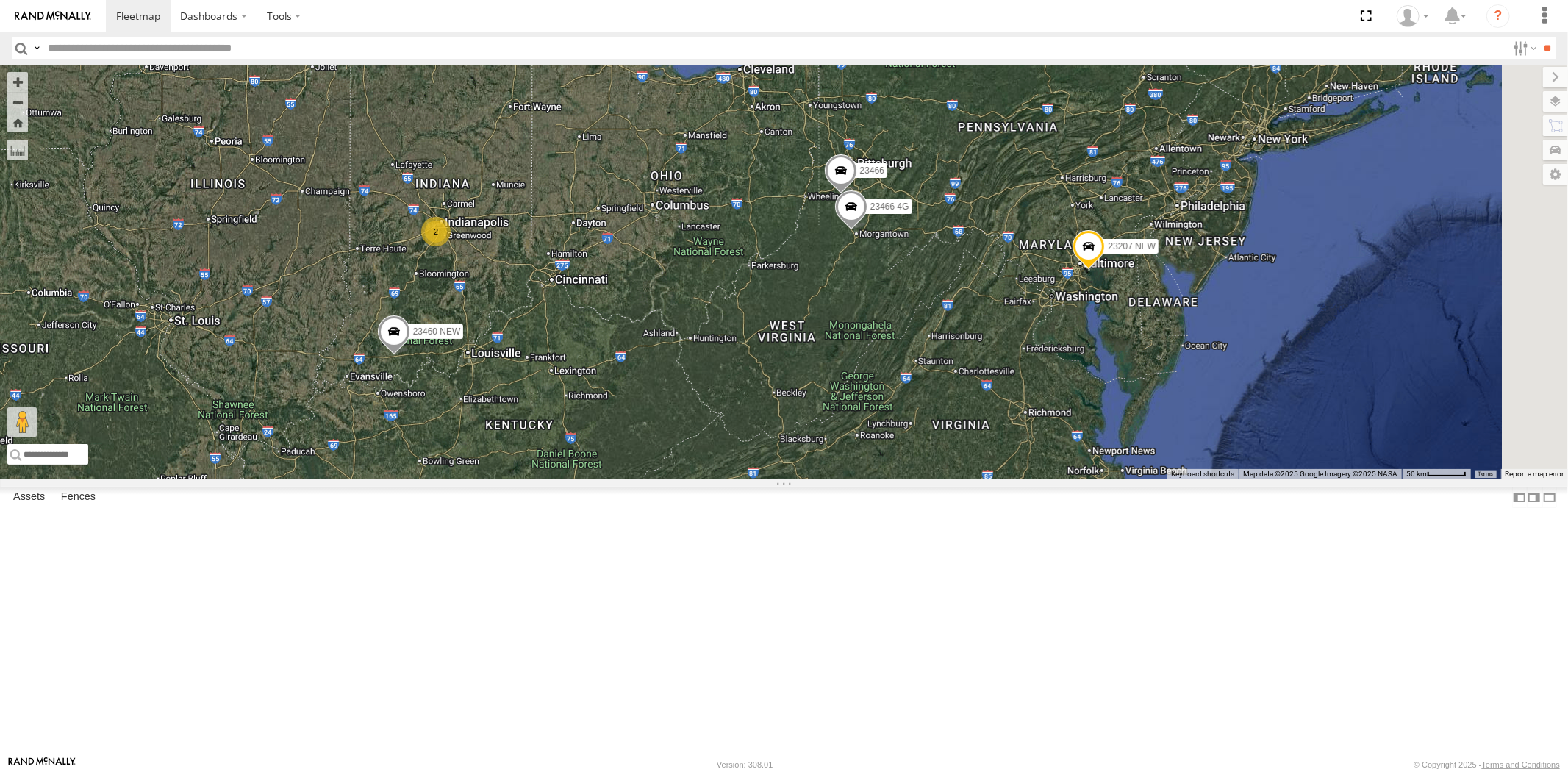
drag, startPoint x: 820, startPoint y: 531, endPoint x: 838, endPoint y: 537, distance: 19.0
click at [838, 479] on div "23207 NEW 23461 4G 23460 23207xx 23480 23460 NEW 23474 23335 4G/Active 2 23466 …" at bounding box center [784, 271] width 1568 height 415
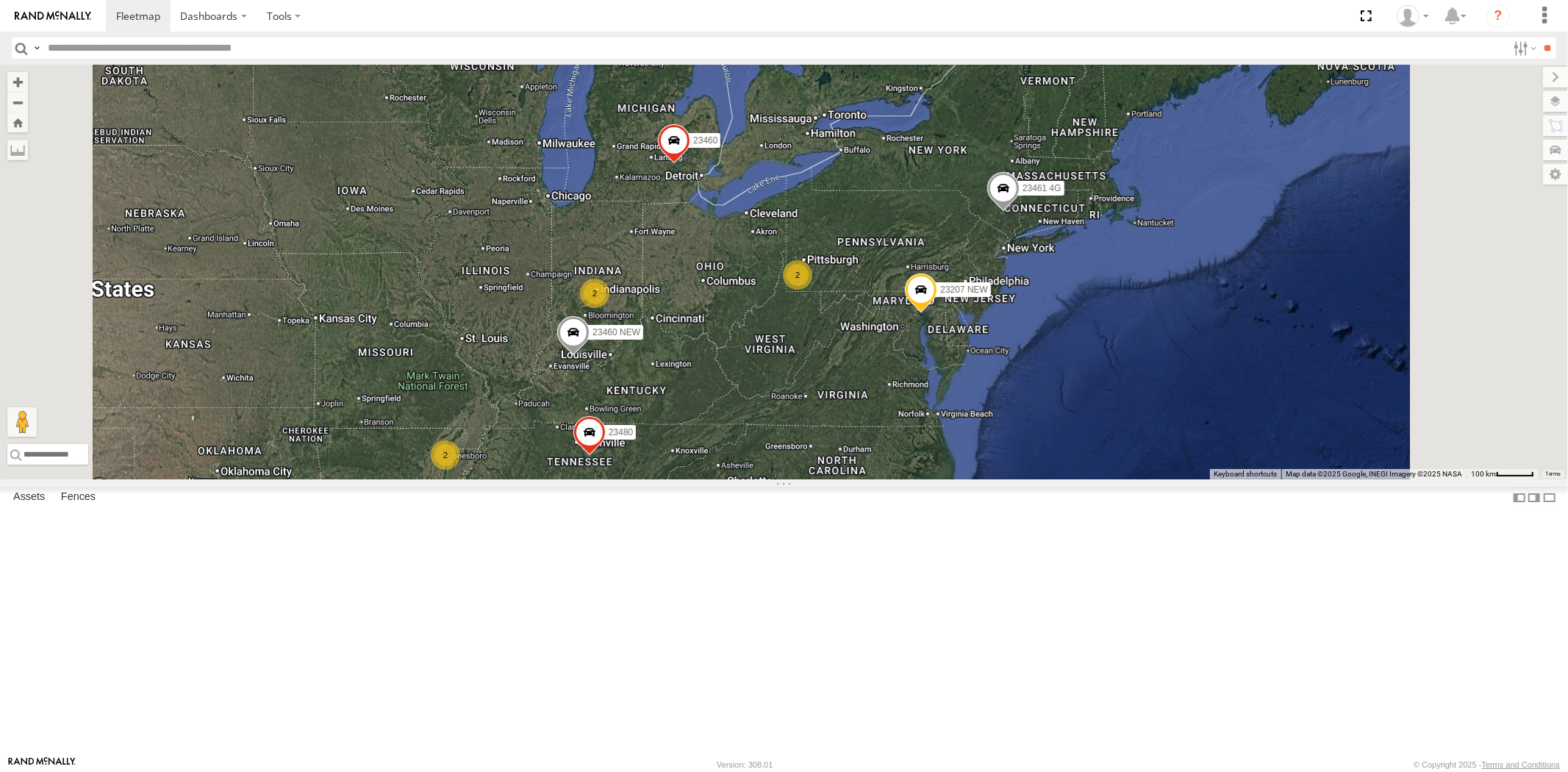
drag, startPoint x: 827, startPoint y: 528, endPoint x: 821, endPoint y: 505, distance: 23.8
click at [840, 479] on div "23207 NEW 23461 4G 23460 23207xx 23480 23460 NEW 23474 5 2 2 2 3 2" at bounding box center [784, 271] width 1568 height 415
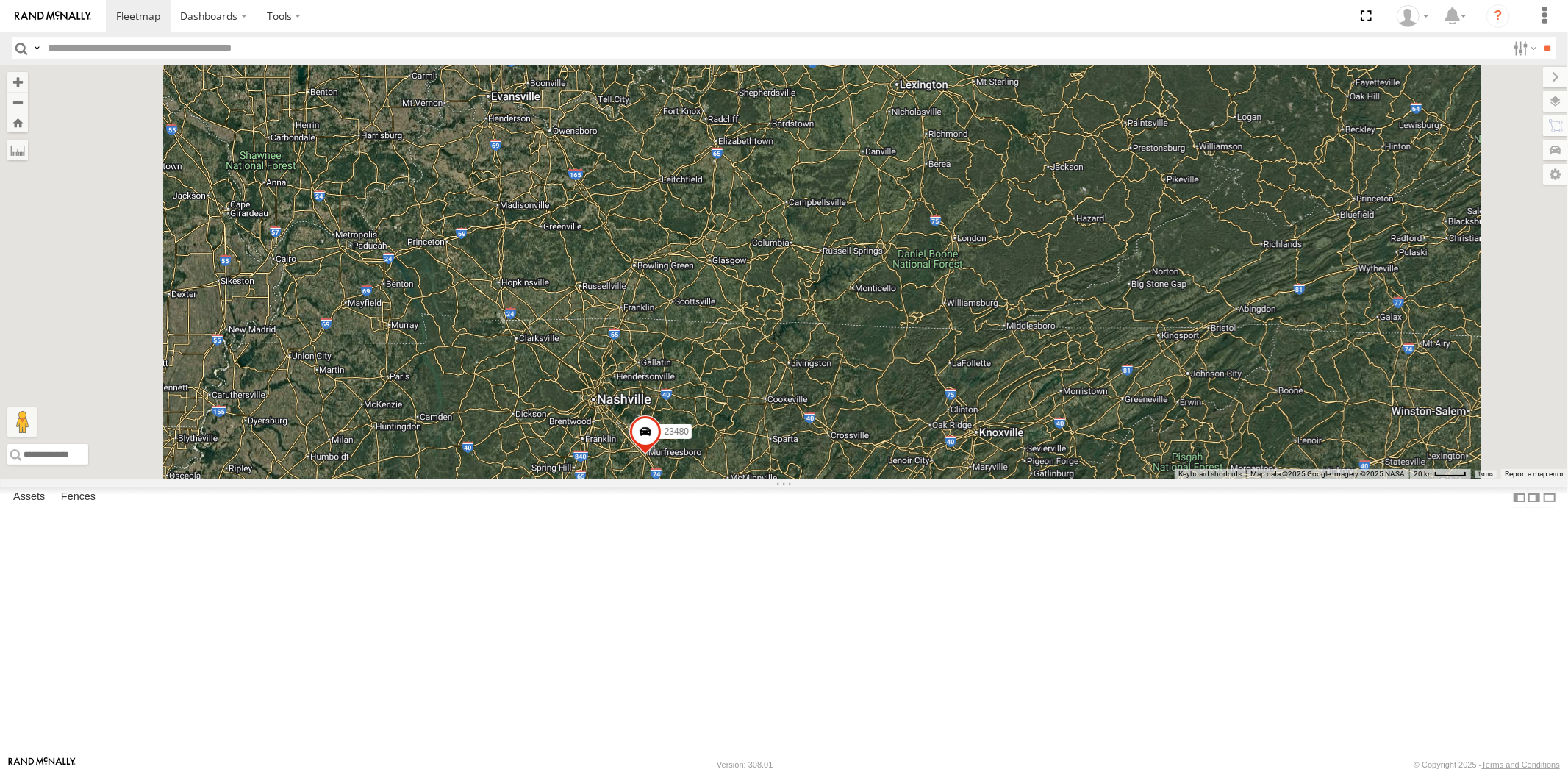
drag, startPoint x: 778, startPoint y: 525, endPoint x: 790, endPoint y: 525, distance: 12.0
click at [790, 479] on div "23207 NEW 23461 4G 23460 23207xx 23480 23460 NEW 23474" at bounding box center [784, 271] width 1568 height 415
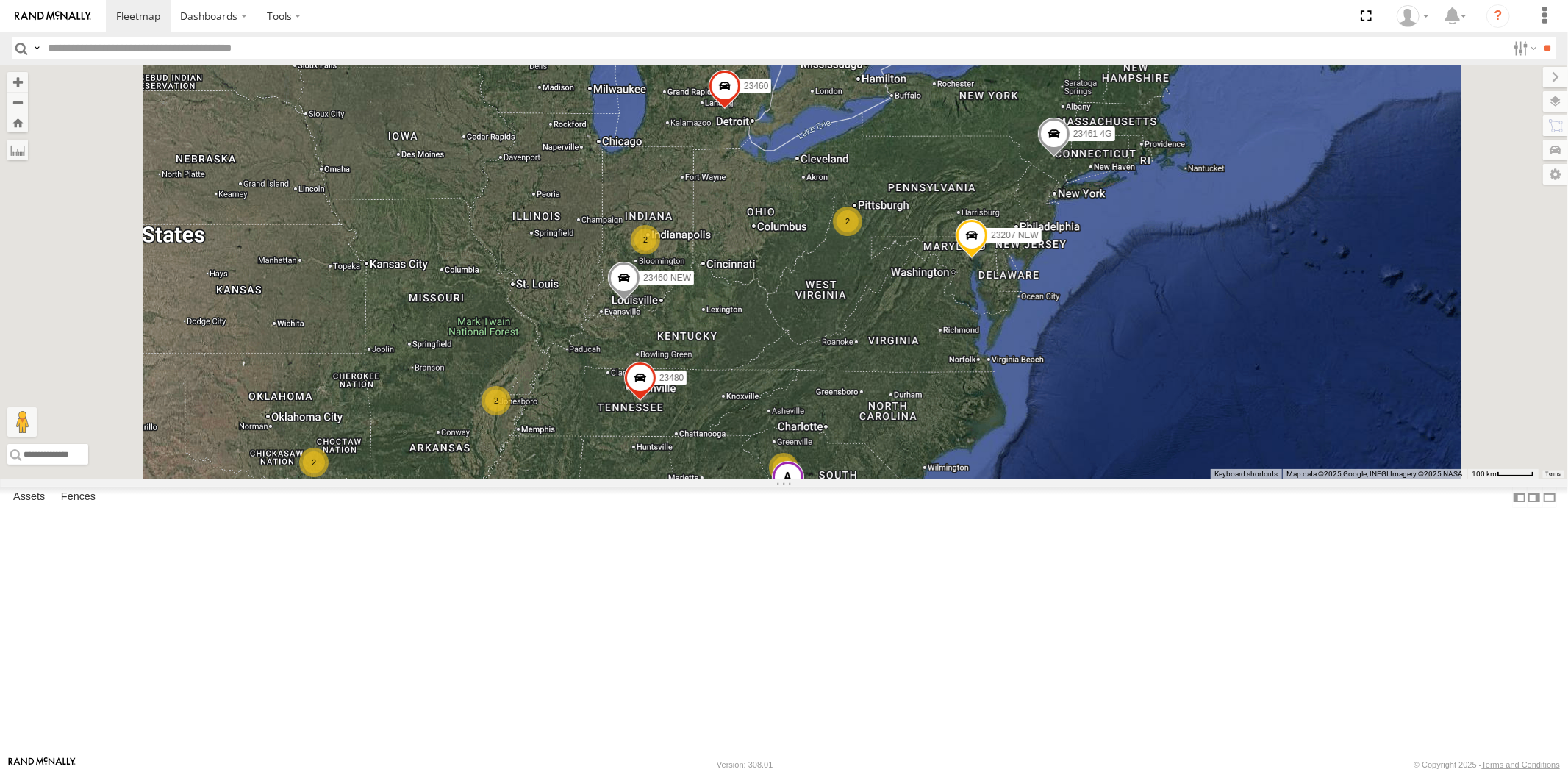
click at [781, 479] on div "23207 NEW 23461 4G 23460 23207xx 23480 23460 NEW 23474 5 2 2 2 3 2 2 23335 4G/A…" at bounding box center [784, 271] width 1568 height 415
